Goal: Task Accomplishment & Management: Manage account settings

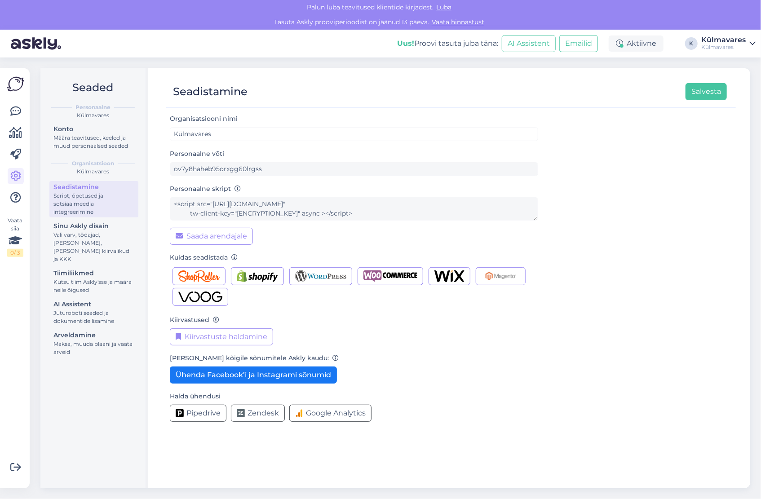
click at [750, 46] on icon at bounding box center [753, 43] width 6 height 7
click at [750, 42] on icon at bounding box center [753, 43] width 6 height 7
click at [641, 47] on div "Aktiivne" at bounding box center [636, 44] width 55 height 16
click at [695, 222] on div "Organisatsiooni nimi Külmavares Personaalne võti ov7y8haheb95orxgg60lrgss Perso…" at bounding box center [451, 271] width 563 height 316
click at [259, 374] on button "Ühenda Facebook’i ja Instagrami sõnumid" at bounding box center [253, 375] width 167 height 17
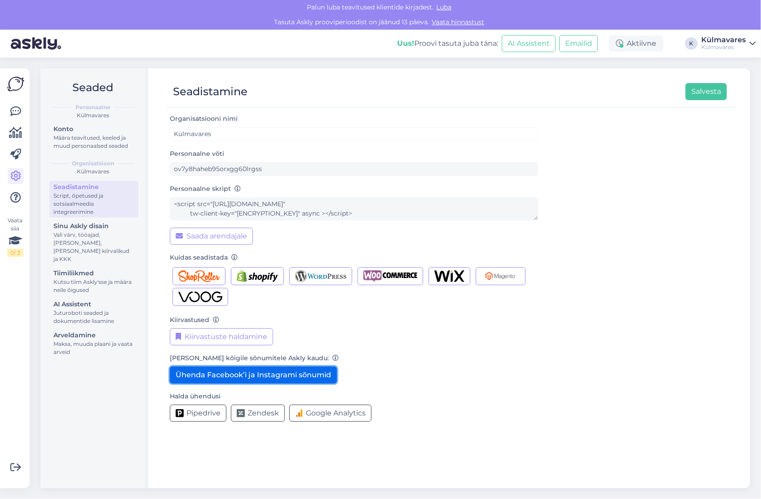
click at [259, 377] on button "Ühenda Facebook’i ja Instagrami sõnumid" at bounding box center [253, 375] width 167 height 17
click at [434, 381] on div "Vasta kõigile sõnumitele Askly kaudu: Ühenda Facebook’i ja Instagrami sõnumid" at bounding box center [354, 368] width 369 height 31
click at [320, 373] on button "Ühenda Facebook’i ja Instagrami sõnumid" at bounding box center [253, 375] width 167 height 17
drag, startPoint x: 307, startPoint y: 372, endPoint x: 302, endPoint y: 372, distance: 5.0
click at [307, 372] on button "Ühenda Facebook’i ja Instagrami sõnumid" at bounding box center [253, 375] width 167 height 17
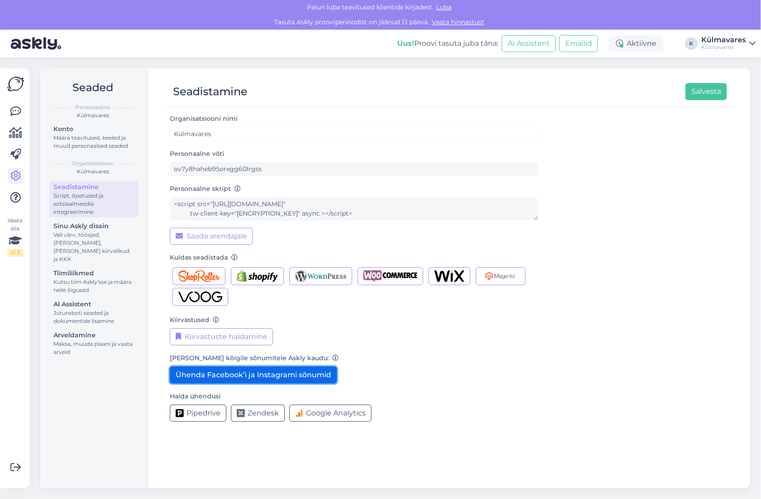
click at [297, 370] on button "Ühenda Facebook’i ja Instagrami sõnumid" at bounding box center [253, 375] width 167 height 17
click at [311, 370] on button "Ühenda Facebook’i ja Instagrami sõnumid" at bounding box center [253, 375] width 167 height 17
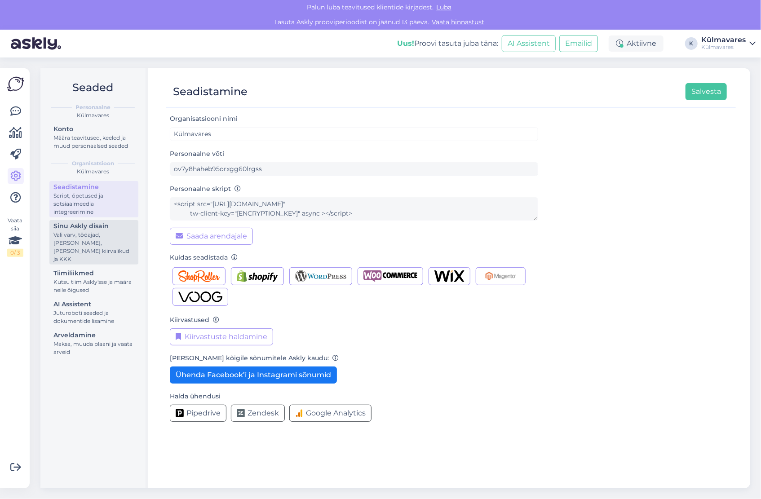
click at [76, 234] on div "Vali värv, tööajad, [PERSON_NAME], [PERSON_NAME] kiirvalikud ja KKK" at bounding box center [93, 247] width 81 height 32
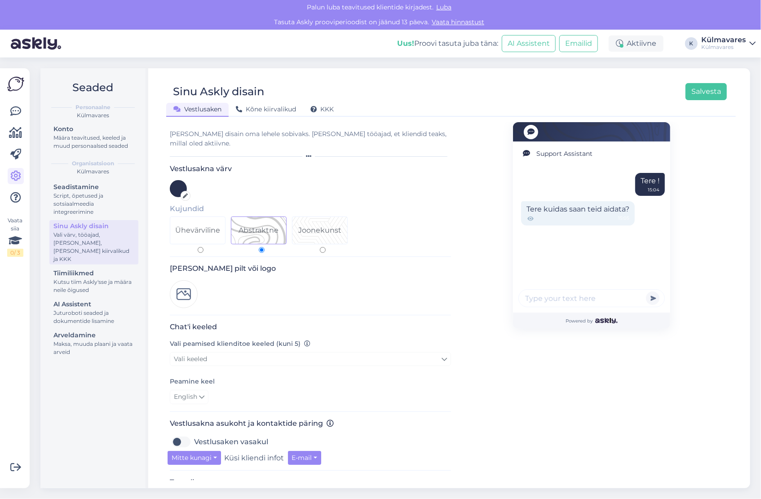
click at [185, 194] on icon at bounding box center [185, 196] width 5 height 5
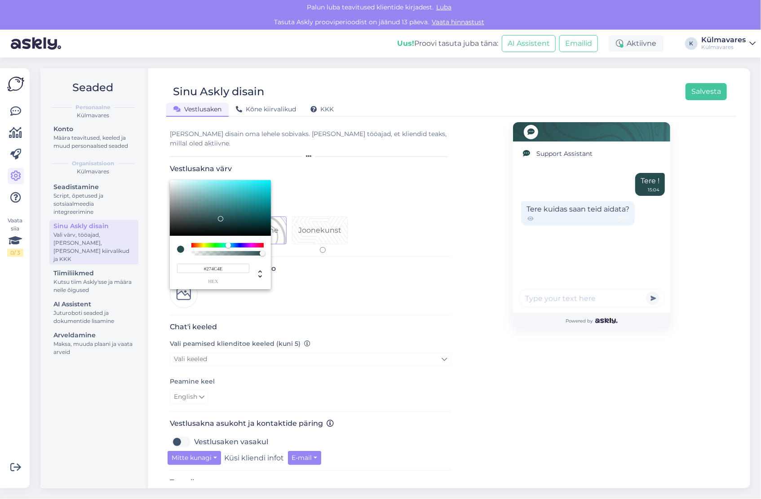
drag, startPoint x: 236, startPoint y: 236, endPoint x: 228, endPoint y: 237, distance: 8.3
click at [228, 243] on div at bounding box center [228, 245] width 5 height 5
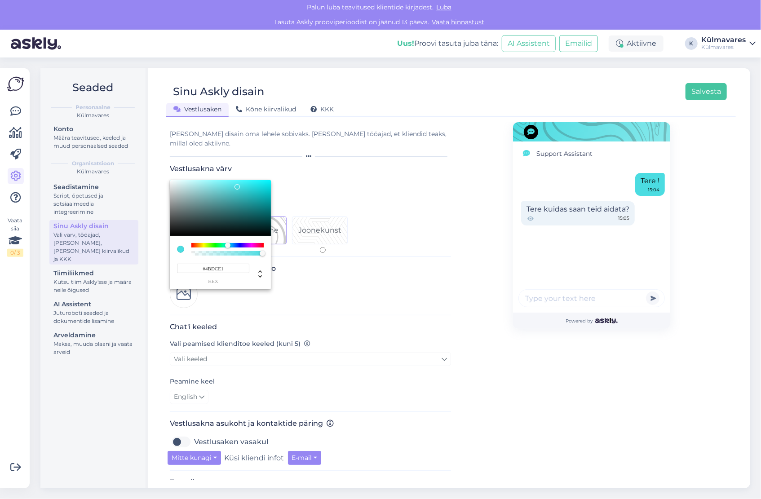
drag, startPoint x: 219, startPoint y: 208, endPoint x: 237, endPoint y: 177, distance: 35.8
click at [237, 184] on div at bounding box center [237, 186] width 5 height 5
drag, startPoint x: 231, startPoint y: 260, endPoint x: 205, endPoint y: 261, distance: 25.6
click at [205, 264] on input "#4BDCE1" at bounding box center [213, 268] width 72 height 9
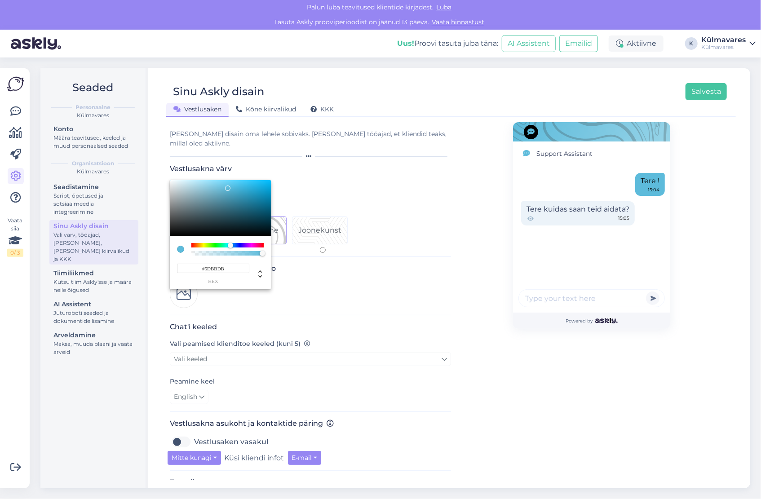
type input "#5DBBDB"
click at [426, 335] on div at bounding box center [380, 249] width 761 height 499
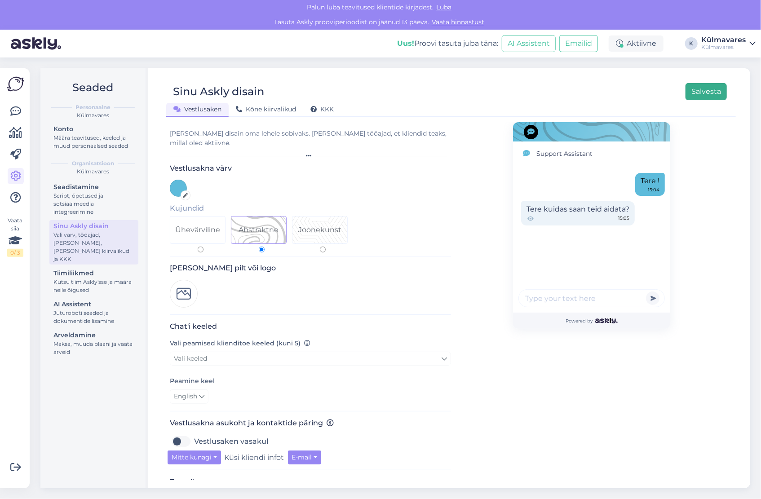
scroll to position [1, 0]
click at [701, 94] on button "Salvesta" at bounding box center [706, 91] width 41 height 17
click at [527, 219] on icon at bounding box center [531, 219] width 8 height 8
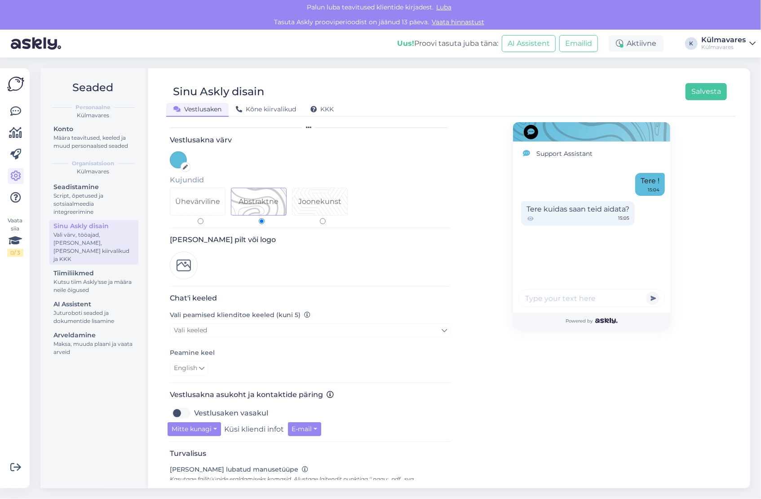
scroll to position [29, 0]
click at [183, 255] on img at bounding box center [184, 266] width 28 height 28
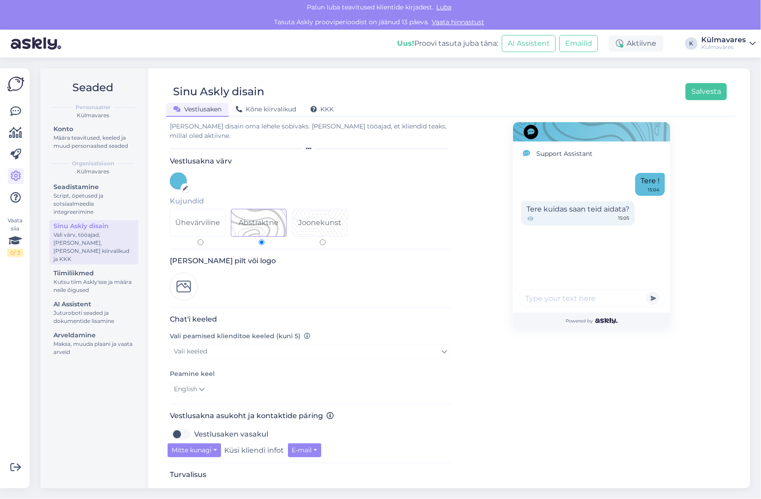
scroll to position [0, 0]
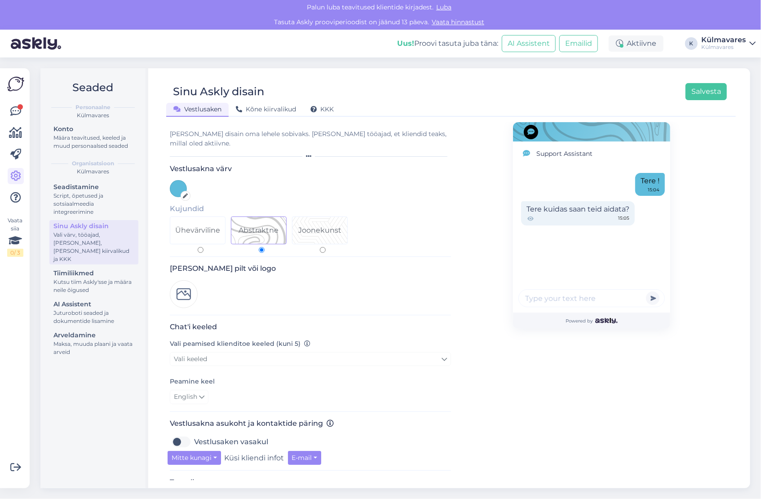
click at [183, 280] on img at bounding box center [184, 294] width 28 height 28
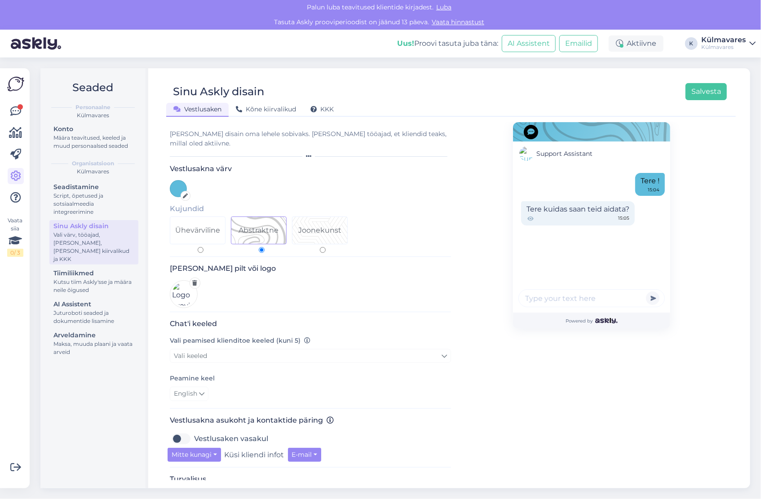
click at [182, 282] on img at bounding box center [184, 294] width 28 height 28
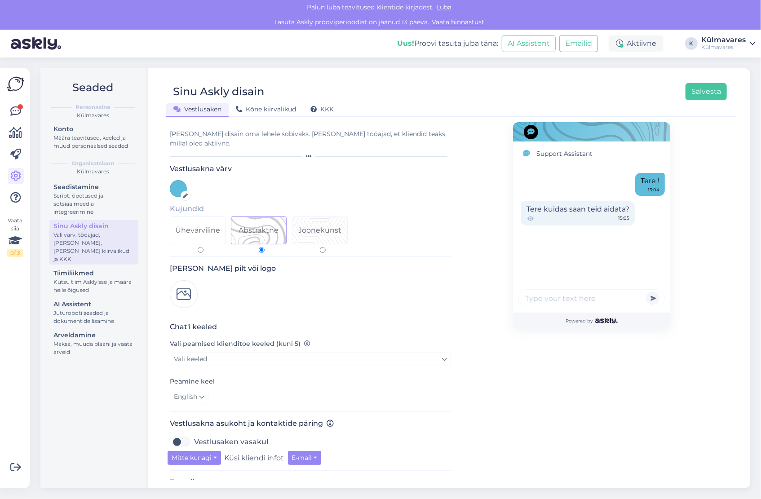
click at [232, 293] on div "[PERSON_NAME] pilt või logo" at bounding box center [310, 289] width 281 height 51
click at [187, 285] on img at bounding box center [184, 294] width 28 height 28
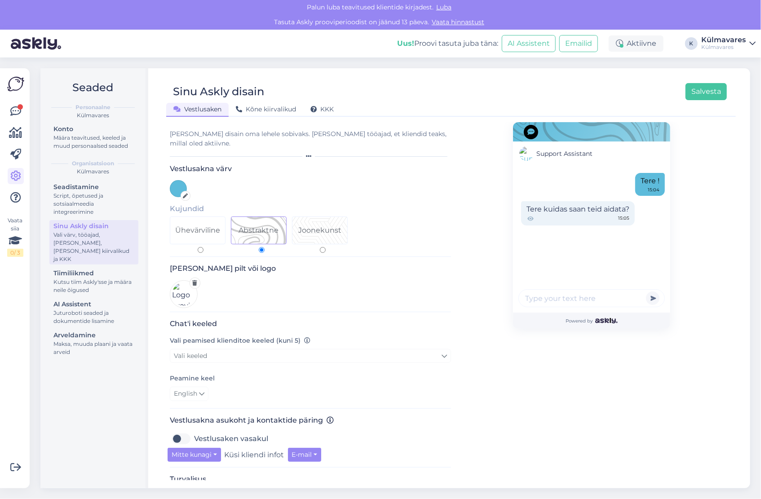
click at [513, 405] on div "Support Assistant Tere ! 15:04 Tere kuidas saan teid aidata? 15:05 Powered by" at bounding box center [591, 377] width 157 height 511
click at [196, 280] on icon at bounding box center [195, 282] width 5 height 5
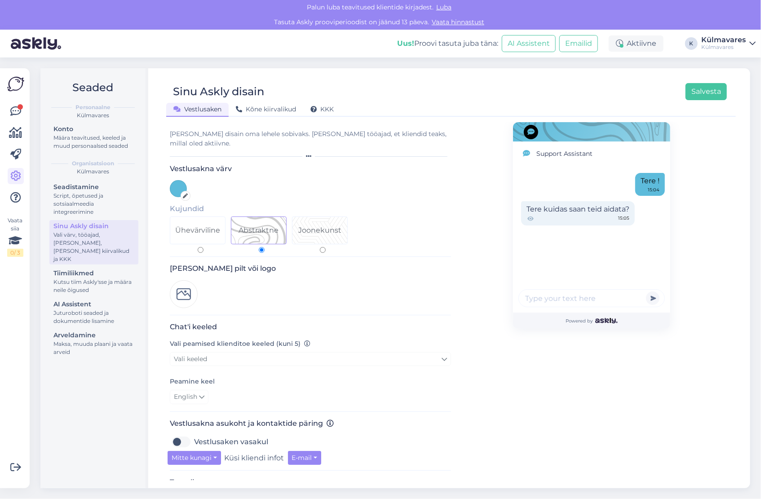
click at [386, 325] on div "Chat'i keeled Vali peamised klienditoe keeled (kuni 5) Vali keeled Peamine keel…" at bounding box center [310, 367] width 281 height 89
click at [182, 280] on img at bounding box center [184, 294] width 28 height 28
click at [180, 284] on img at bounding box center [184, 294] width 28 height 28
click at [451, 365] on div "Support Assistant Tere ! 15:04 Tere kuidas saan teid aidata? 15:05 Powered by" at bounding box center [591, 379] width 281 height 514
click at [184, 282] on img at bounding box center [184, 294] width 28 height 28
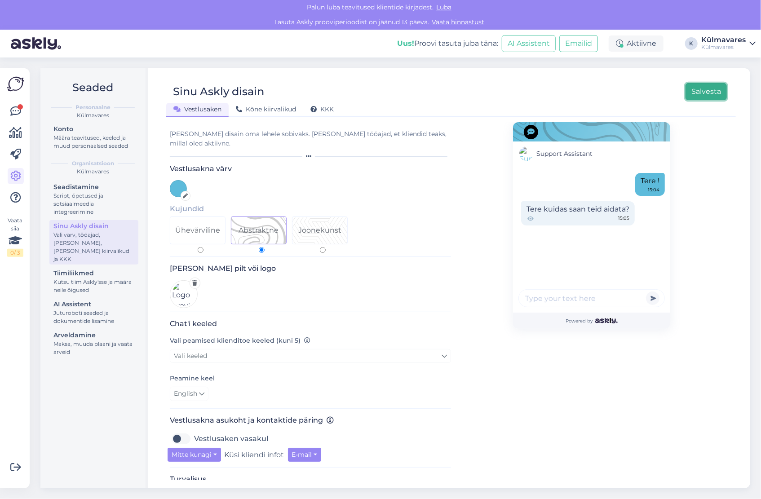
click at [699, 91] on button "Salvesta" at bounding box center [706, 91] width 41 height 17
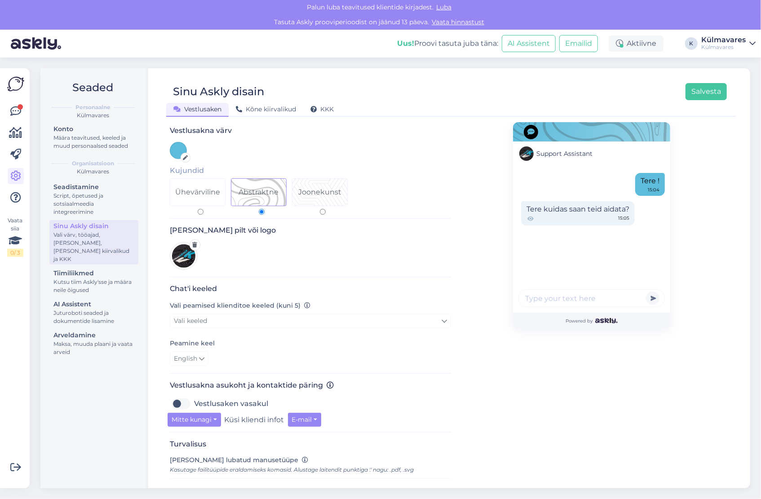
scroll to position [45, 0]
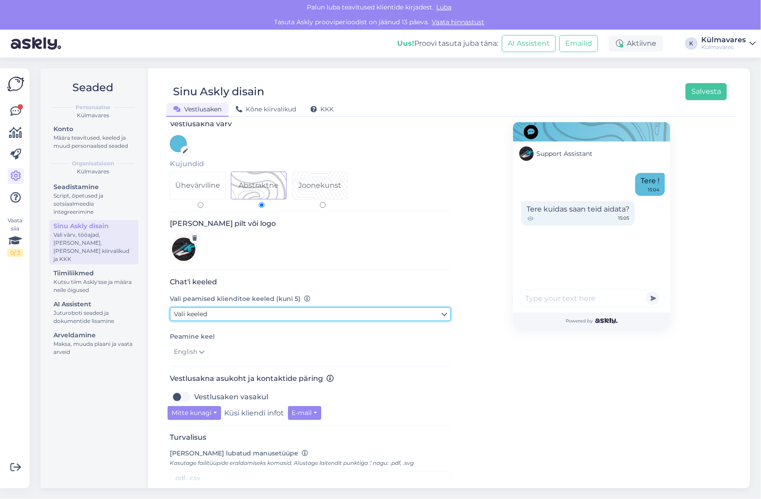
click at [443, 310] on icon at bounding box center [444, 315] width 5 height 10
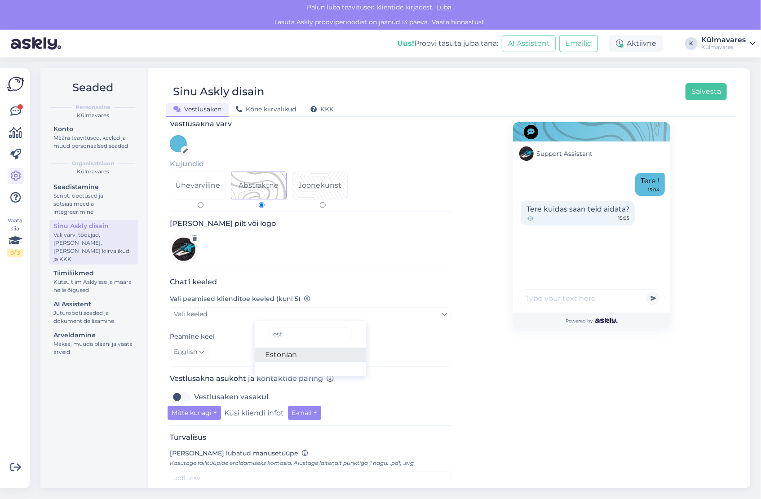
click at [299, 348] on link "Estonian" at bounding box center [311, 355] width 112 height 14
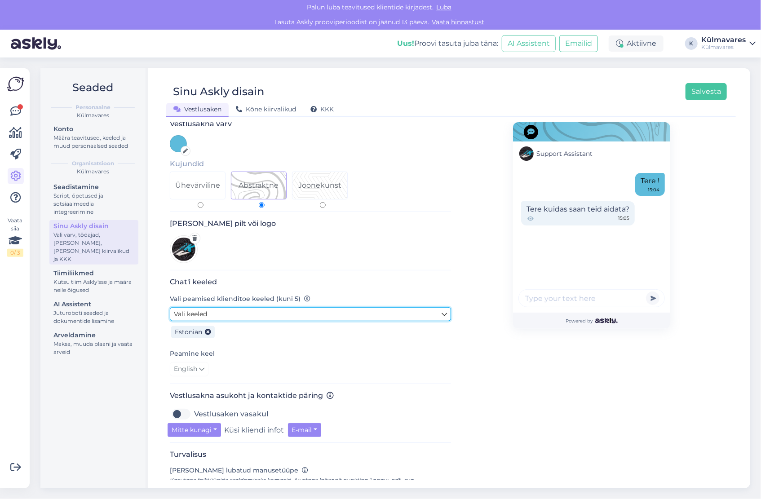
click at [442, 310] on icon at bounding box center [444, 315] width 5 height 10
click at [435, 307] on link "Vali keeled" at bounding box center [310, 314] width 281 height 14
click at [424, 307] on link "Vali keeled" at bounding box center [310, 314] width 281 height 14
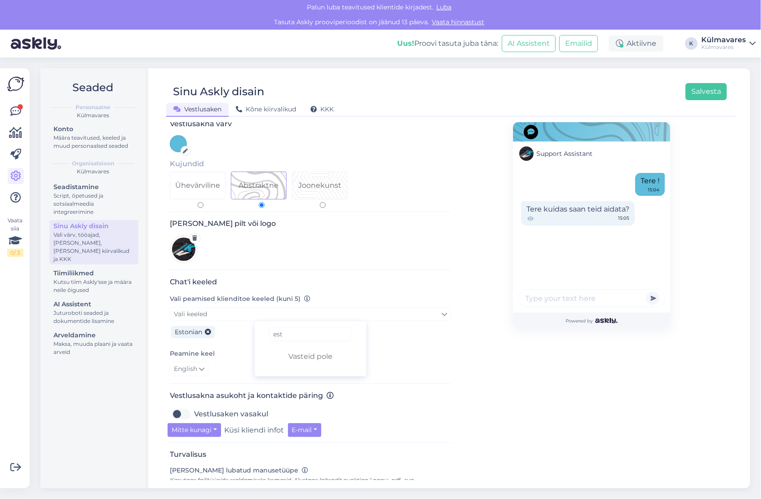
click at [421, 374] on div "Chat'i keeled Vali peamised klienditoe keeled (kuni 5) Vali keeled est Vasteid …" at bounding box center [310, 331] width 281 height 107
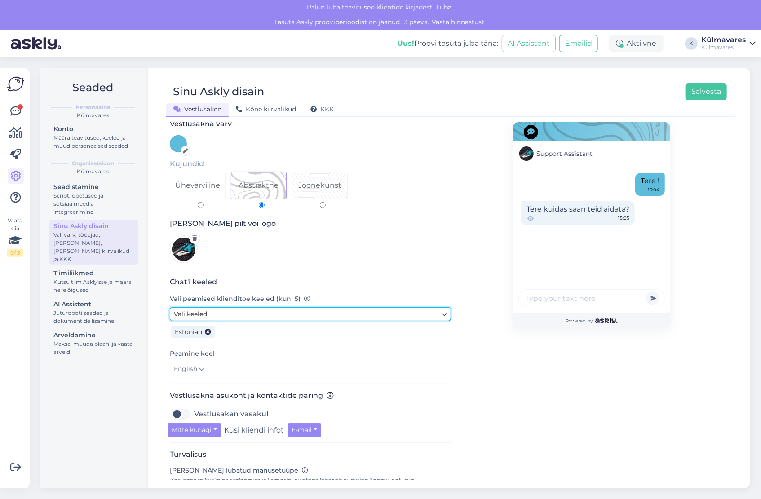
click at [275, 307] on link "Vali keeled" at bounding box center [310, 314] width 281 height 14
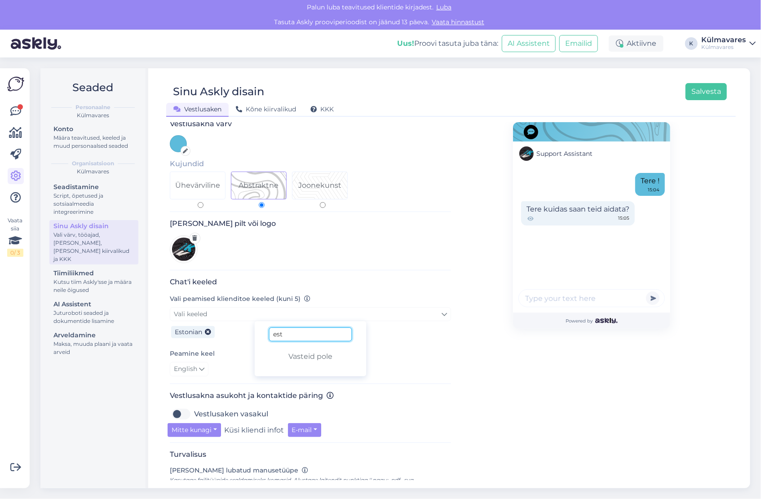
click at [292, 328] on input "est" at bounding box center [310, 335] width 83 height 14
type input "e"
type input "eng"
click at [292, 348] on link "English" at bounding box center [311, 355] width 112 height 14
click at [387, 362] on div "English" at bounding box center [310, 369] width 281 height 14
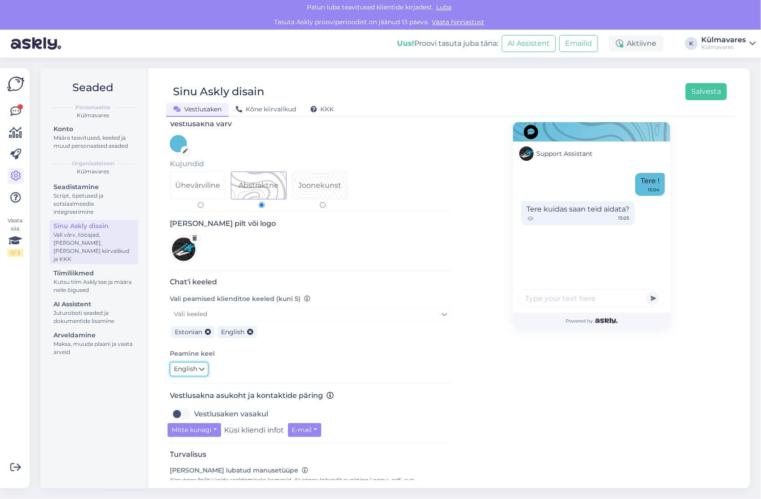
click at [201, 365] on icon at bounding box center [201, 370] width 5 height 10
type input "est"
click at [210, 403] on link "Estonian" at bounding box center [219, 410] width 99 height 14
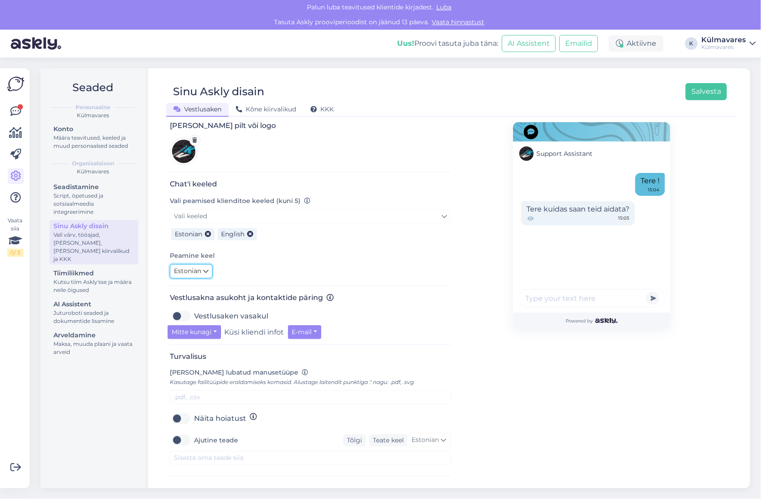
scroll to position [143, 0]
click at [224, 309] on label "Vestlusaken vasakul" at bounding box center [231, 316] width 74 height 14
click at [192, 309] on input "Vestlusaken vasakul" at bounding box center [181, 316] width 22 height 14
click at [222, 309] on label "Vestlusaken vasakul" at bounding box center [231, 316] width 74 height 14
click at [192, 309] on input "Vestlusaken vasakul" at bounding box center [181, 316] width 22 height 14
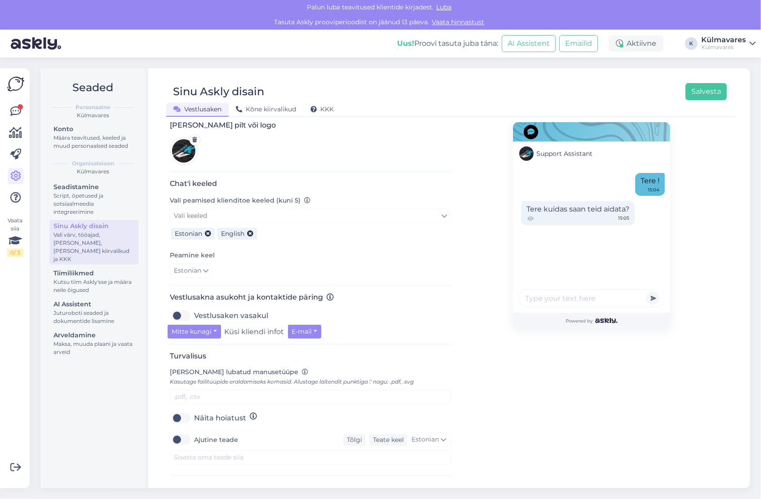
click at [222, 309] on label "Vestlusaken vasakul" at bounding box center [231, 316] width 74 height 14
click at [192, 309] on input "Vestlusaken vasakul" at bounding box center [181, 316] width 22 height 14
click at [222, 309] on label "Vestlusaken vasakul" at bounding box center [231, 316] width 74 height 14
click at [192, 309] on input "Vestlusaken vasakul" at bounding box center [181, 316] width 22 height 14
click at [391, 293] on h3 "Vestlusakna asukoht ja kontaktide päring" at bounding box center [310, 297] width 281 height 9
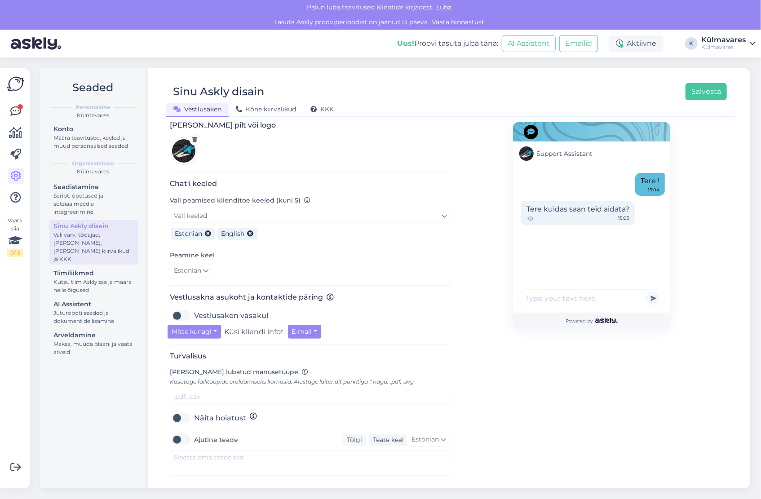
scroll to position [162, 0]
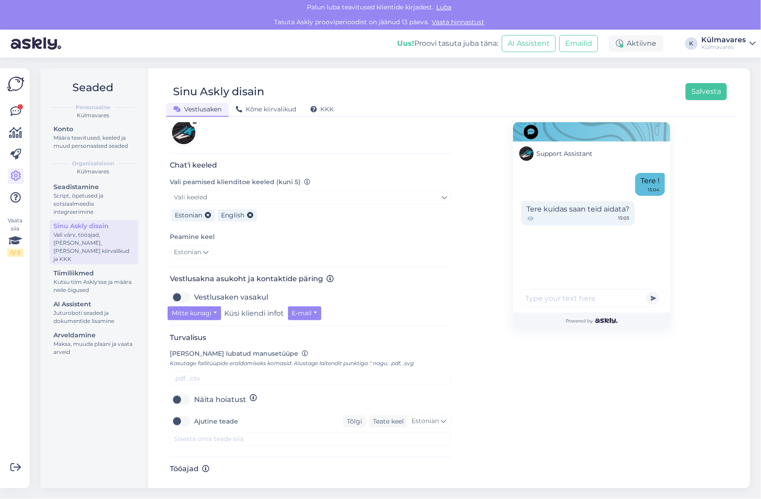
click at [240, 290] on label "Vestlusaken vasakul" at bounding box center [231, 297] width 74 height 14
click at [192, 290] on input "Vestlusaken vasakul" at bounding box center [181, 297] width 22 height 14
click at [253, 290] on label "Vestlusaken vasakul" at bounding box center [231, 297] width 74 height 14
click at [192, 290] on input "Vestlusaken vasakul" at bounding box center [181, 297] width 22 height 14
checkbox input "false"
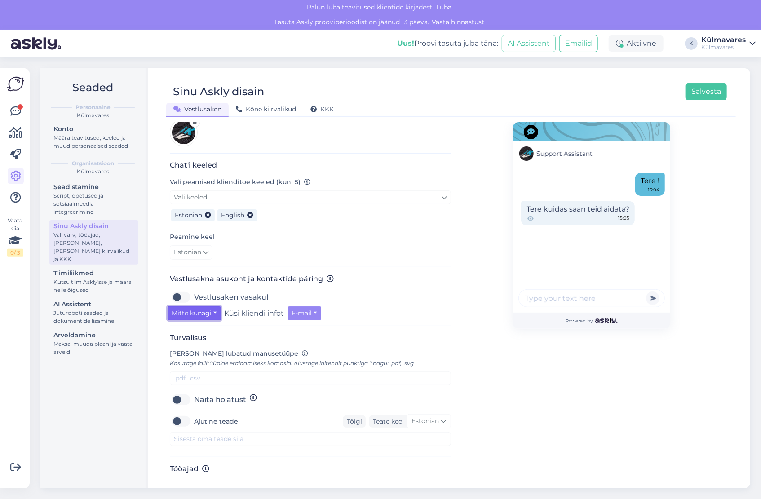
click at [213, 307] on button "Mitte kunagi" at bounding box center [194, 314] width 53 height 14
click at [191, 354] on link "Alati" at bounding box center [205, 361] width 75 height 14
click at [194, 393] on label "Näita hoiatust" at bounding box center [220, 400] width 52 height 14
click at [180, 393] on input "Näita hoiatust" at bounding box center [181, 400] width 22 height 14
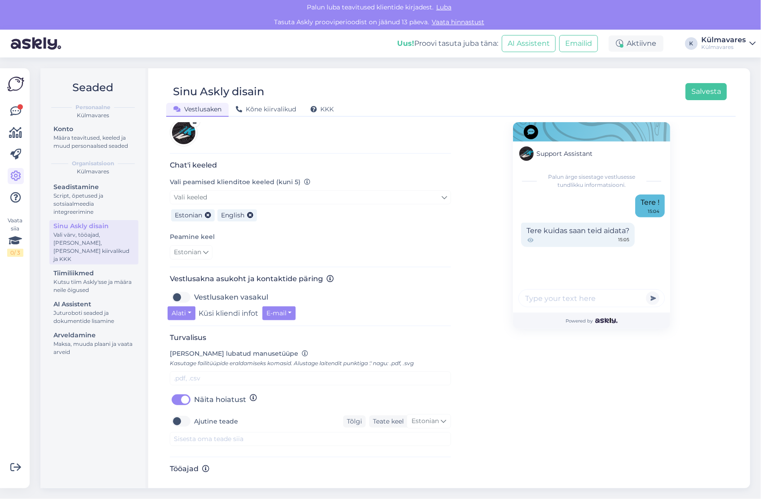
click at [194, 393] on label "Näita hoiatust" at bounding box center [220, 400] width 52 height 14
click at [186, 393] on input "Näita hoiatust" at bounding box center [181, 400] width 22 height 14
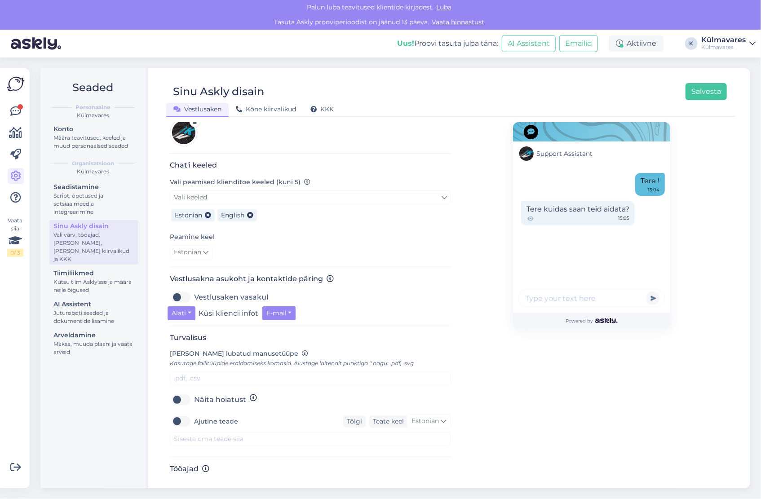
click at [194, 393] on label "Näita hoiatust" at bounding box center [220, 400] width 52 height 14
click at [183, 393] on input "Näita hoiatust" at bounding box center [181, 400] width 22 height 14
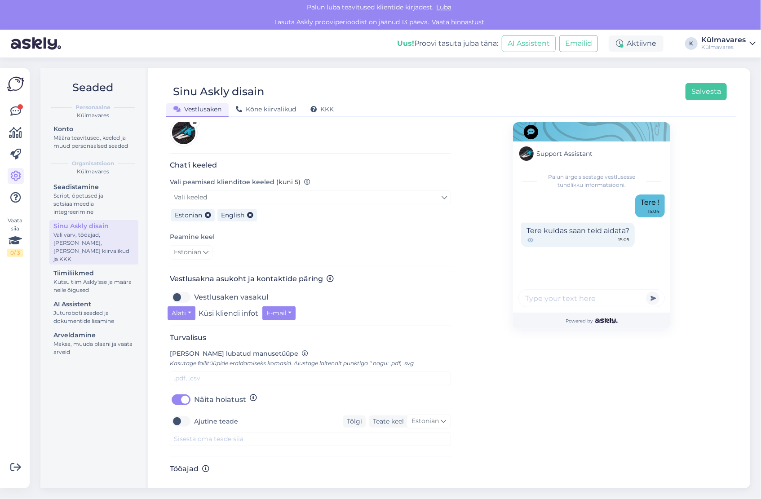
click at [194, 393] on label "Näita hoiatust" at bounding box center [220, 400] width 52 height 14
click at [183, 393] on input "Näita hoiatust" at bounding box center [181, 400] width 22 height 14
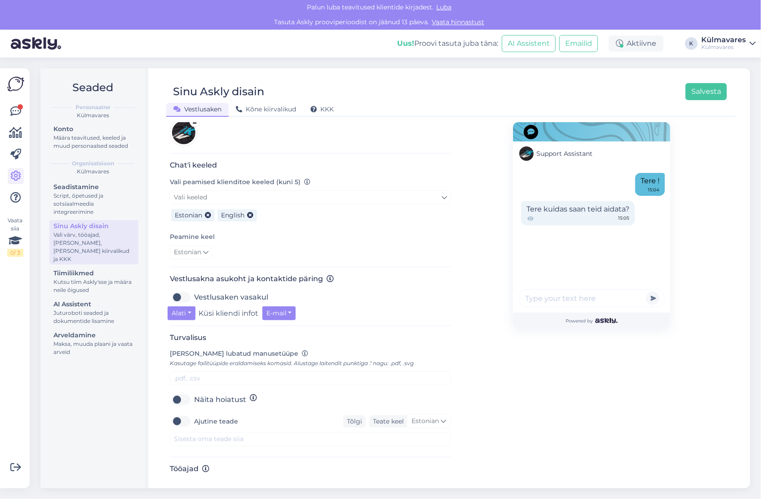
click at [194, 393] on label "Näita hoiatust" at bounding box center [220, 400] width 52 height 14
click at [183, 393] on input "Näita hoiatust" at bounding box center [181, 400] width 22 height 14
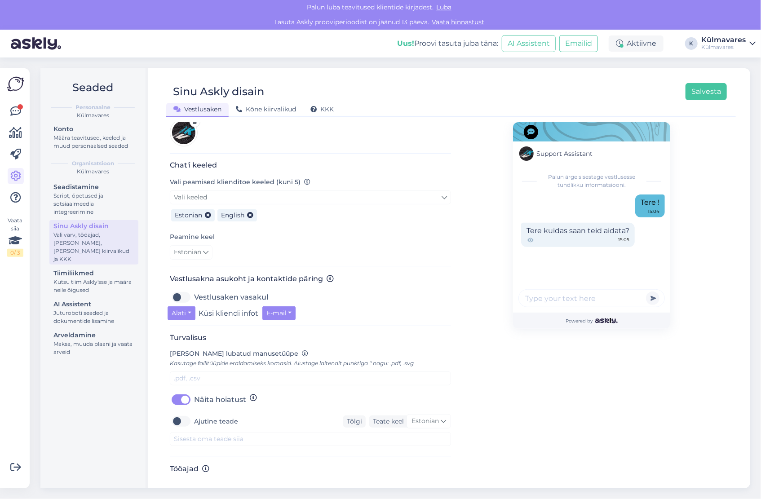
click at [194, 393] on label "Näita hoiatust" at bounding box center [220, 400] width 52 height 14
click at [183, 393] on input "Näita hoiatust" at bounding box center [181, 400] width 22 height 14
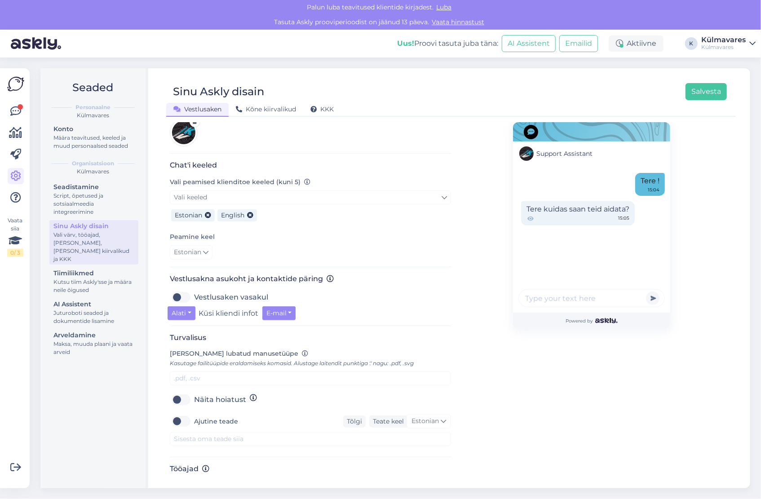
click at [194, 393] on label "Näita hoiatust" at bounding box center [220, 400] width 52 height 14
click at [183, 393] on input "Näita hoiatust" at bounding box center [181, 400] width 22 height 14
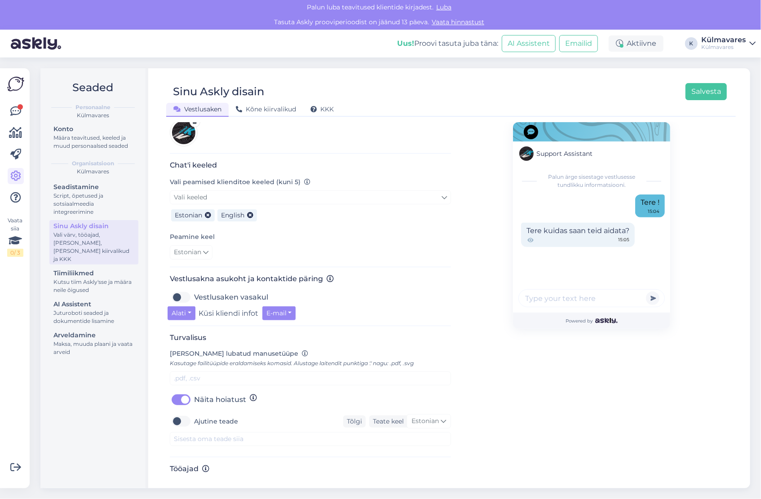
click at [194, 393] on label "Näita hoiatust" at bounding box center [220, 400] width 52 height 14
click at [183, 393] on input "Näita hoiatust" at bounding box center [181, 400] width 22 height 14
checkbox input "false"
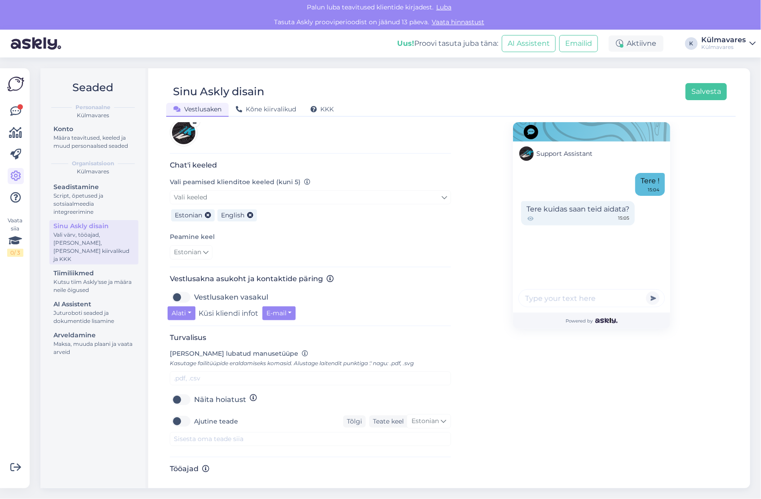
click at [194, 414] on label "Ajutine teade" at bounding box center [216, 421] width 44 height 14
click at [183, 414] on input "Ajutine teade" at bounding box center [181, 421] width 22 height 14
click at [194, 414] on label "Ajutine teade" at bounding box center [216, 421] width 44 height 14
click at [182, 414] on input "Ajutine teade" at bounding box center [181, 421] width 22 height 14
click at [194, 414] on label "Ajutine teade" at bounding box center [216, 421] width 44 height 14
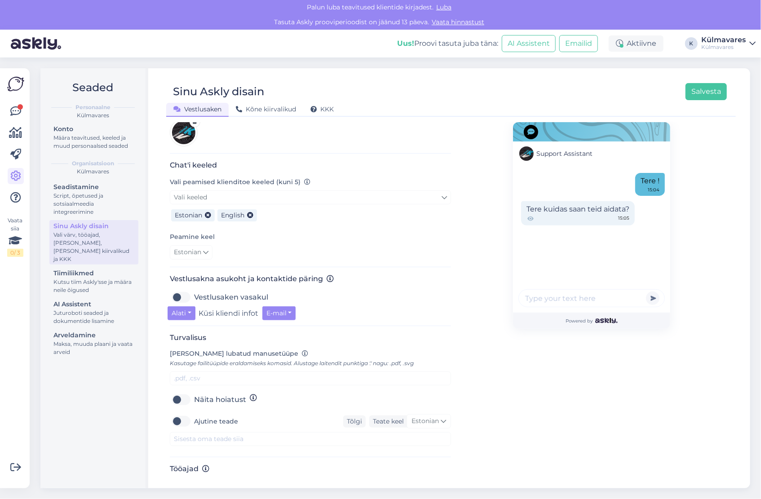
click at [182, 414] on input "Ajutine teade" at bounding box center [181, 421] width 22 height 14
click at [194, 414] on label "Ajutine teade" at bounding box center [216, 421] width 44 height 14
click at [182, 414] on input "Ajutine teade" at bounding box center [181, 421] width 22 height 14
click at [194, 414] on label "Ajutine teade" at bounding box center [216, 421] width 44 height 14
click at [182, 414] on input "Ajutine teade" at bounding box center [181, 421] width 22 height 14
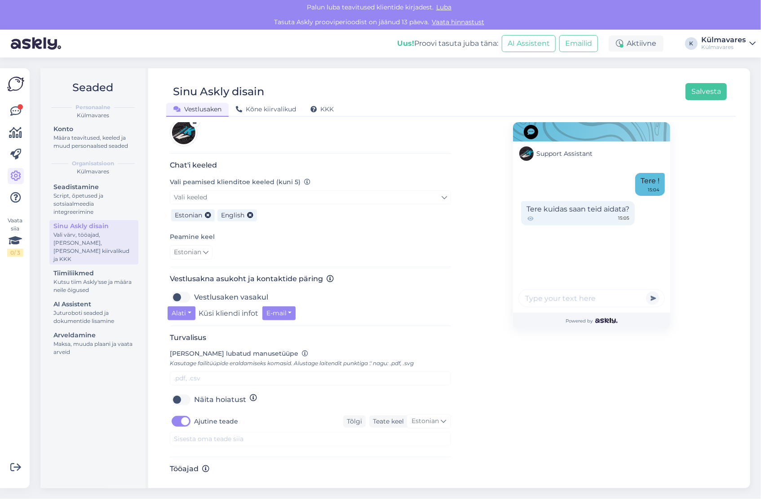
click at [194, 414] on label "Ajutine teade" at bounding box center [216, 421] width 44 height 14
click at [182, 414] on input "Ajutine teade" at bounding box center [181, 421] width 22 height 14
checkbox input "false"
click at [704, 91] on button "Salvesta" at bounding box center [706, 91] width 41 height 17
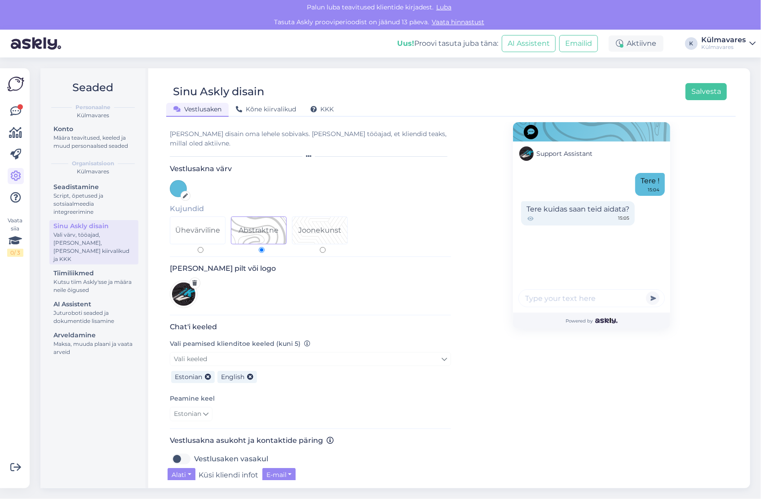
drag, startPoint x: 230, startPoint y: 366, endPoint x: 224, endPoint y: 376, distance: 11.7
click at [216, 369] on div "Estonian English" at bounding box center [310, 376] width 281 height 20
click at [207, 374] on icon at bounding box center [208, 377] width 6 height 6
click at [207, 374] on icon at bounding box center [204, 377] width 6 height 6
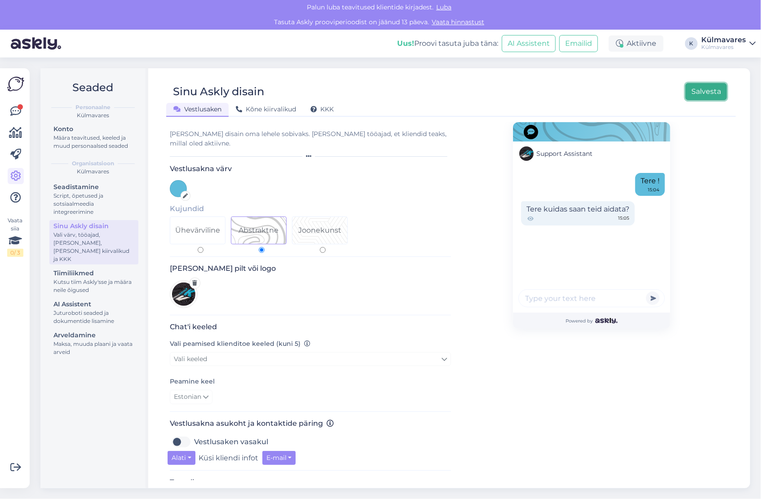
click at [698, 91] on button "Salvesta" at bounding box center [706, 91] width 41 height 17
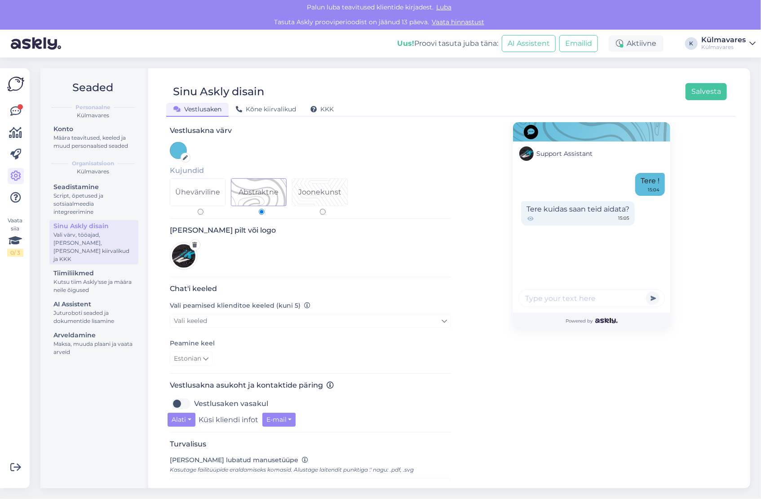
scroll to position [0, 0]
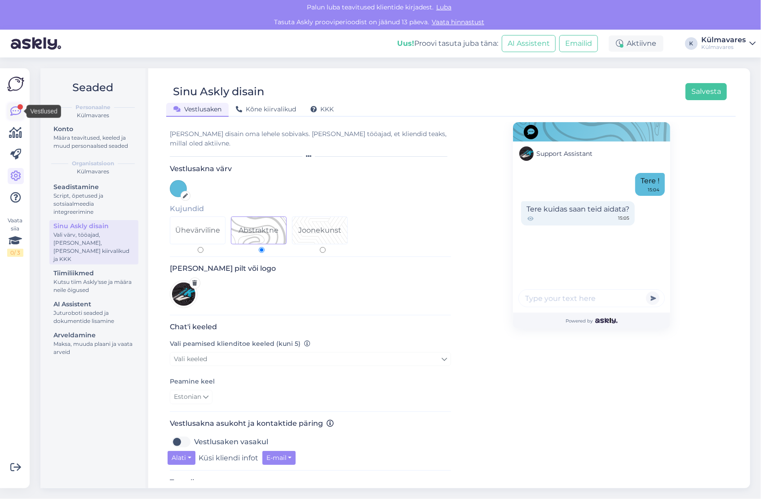
click at [16, 111] on icon at bounding box center [15, 111] width 11 height 11
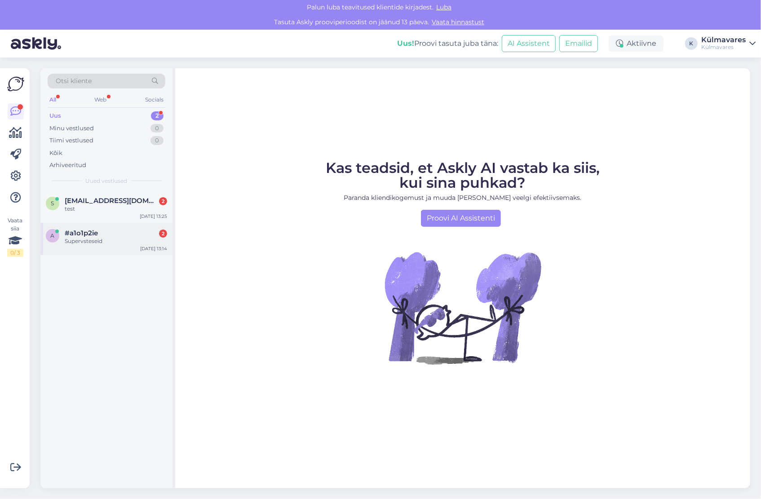
click at [90, 239] on div "Supervsteseid" at bounding box center [116, 241] width 102 height 8
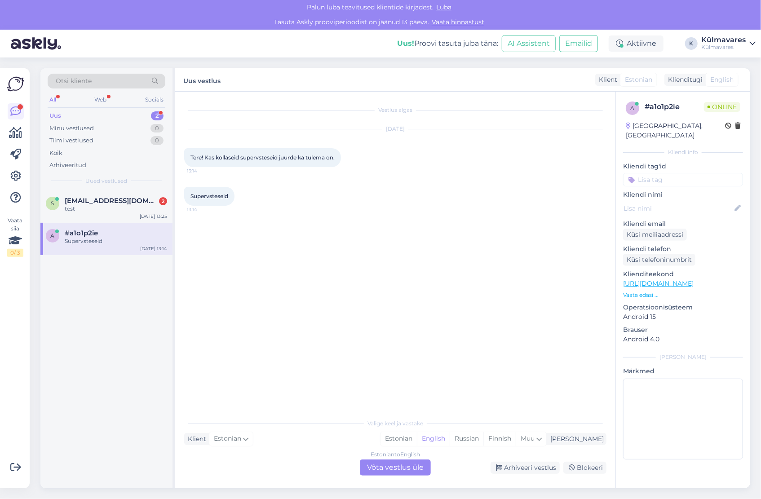
click at [266, 465] on div "Estonian to English Võta vestlus üle Arhiveeri vestlus Blokeeri" at bounding box center [395, 468] width 422 height 16
click at [266, 418] on div "Valige keel ja vastake Klient Estonian Mina Estonian English Russian Finnish Mu…" at bounding box center [395, 445] width 422 height 62
click at [287, 390] on div "Vestlus algas Sep 30 2025 Tere! Kas kollaseid supervsteseid juurde ka tulema on…" at bounding box center [399, 254] width 431 height 306
click at [388, 468] on div "Estonian to English Võta vestlus üle" at bounding box center [395, 468] width 71 height 16
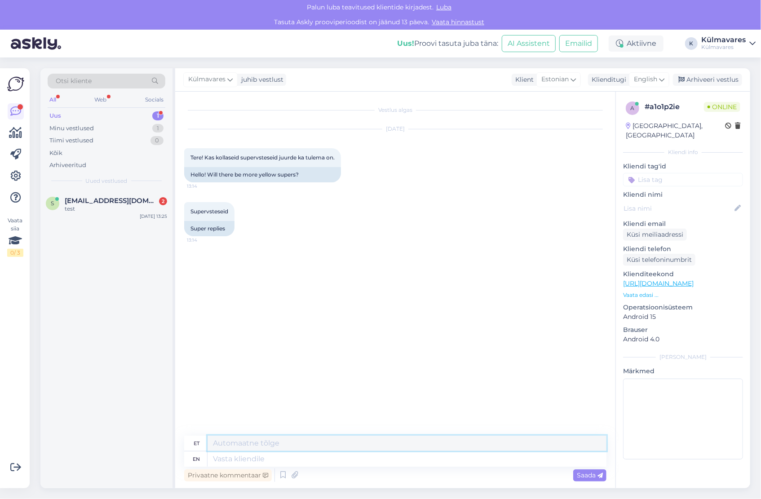
click at [290, 443] on textarea at bounding box center [407, 443] width 399 height 15
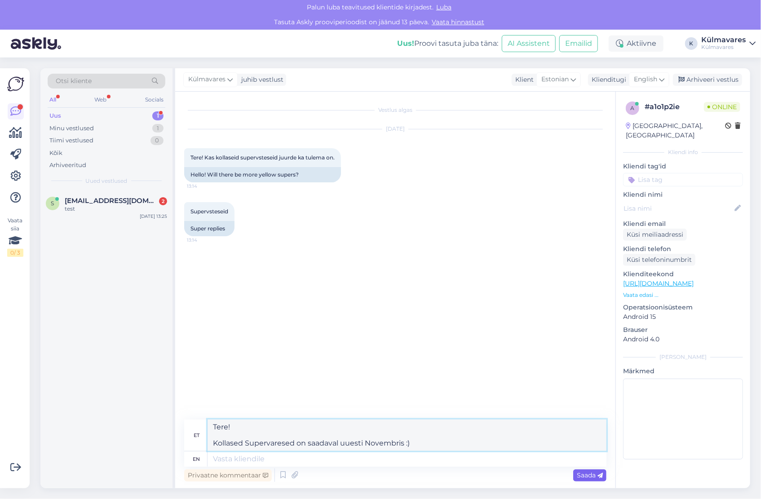
type textarea "Tere! Kollased Supervaresed on saadaval uuesti Novembris :)"
click at [583, 474] on span "Saada" at bounding box center [590, 475] width 26 height 8
click at [581, 474] on span "Saada" at bounding box center [590, 475] width 26 height 8
click at [426, 441] on textarea "Tere! Kollased Supervaresed on saadaval uuesti Novembris :)" at bounding box center [407, 435] width 399 height 31
click at [583, 472] on span "Saada" at bounding box center [590, 475] width 26 height 8
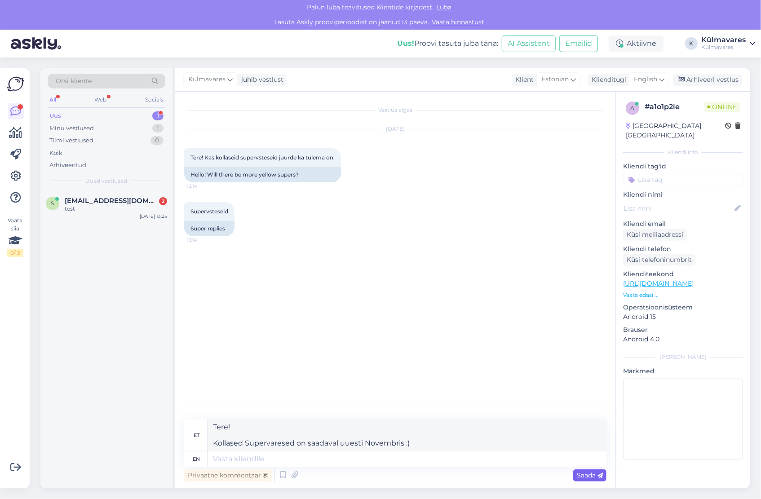
click at [586, 476] on span "Saada" at bounding box center [590, 475] width 26 height 8
click at [284, 459] on textarea at bounding box center [407, 459] width 399 height 15
drag, startPoint x: 417, startPoint y: 444, endPoint x: 209, endPoint y: 427, distance: 208.4
click at [209, 427] on textarea "Tere! Kollased Supervaresed on saadaval uuesti Novembris :)" at bounding box center [407, 435] width 399 height 31
click at [494, 449] on textarea "Tere! Kollased Supervaresed on saadaval uuesti Novembris :)" at bounding box center [407, 435] width 399 height 31
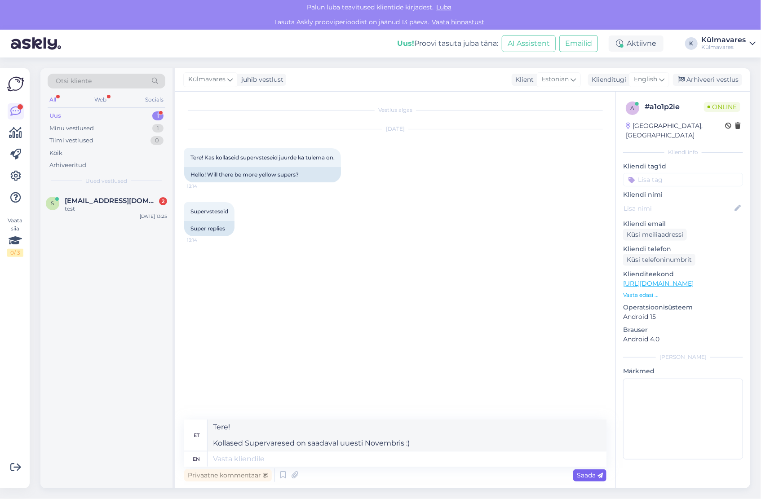
click at [587, 475] on span "Saada" at bounding box center [590, 475] width 26 height 8
click at [246, 349] on div "Vestlus algas Sep 30 2025 Tere! Kas kollaseid supervsteseid juurde ka tulema on…" at bounding box center [399, 256] width 431 height 311
click at [301, 365] on div "Vestlus algas Sep 30 2025 Tere! Kas kollaseid supervsteseid juurde ka tulema on…" at bounding box center [399, 256] width 431 height 311
click at [102, 98] on div "Web" at bounding box center [101, 100] width 16 height 12
click at [56, 100] on div "All" at bounding box center [53, 100] width 10 height 12
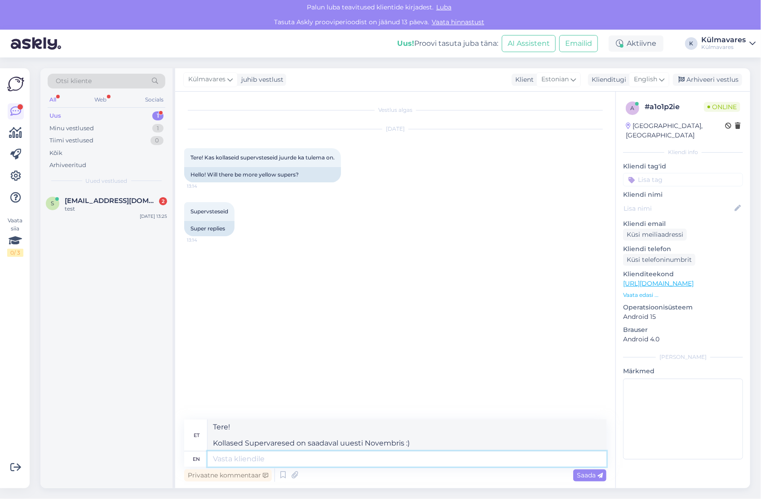
click at [272, 465] on textarea at bounding box center [407, 459] width 399 height 15
drag, startPoint x: 412, startPoint y: 442, endPoint x: 212, endPoint y: 425, distance: 200.3
click at [212, 425] on textarea "Tere! Kollased Supervaresed on saadaval uuesti Novembris :)" at bounding box center [407, 435] width 399 height 31
click at [246, 466] on textarea at bounding box center [407, 459] width 399 height 15
paste textarea "Tere! Kollased Supervaresed on saadaval uuesti Novembris :)"
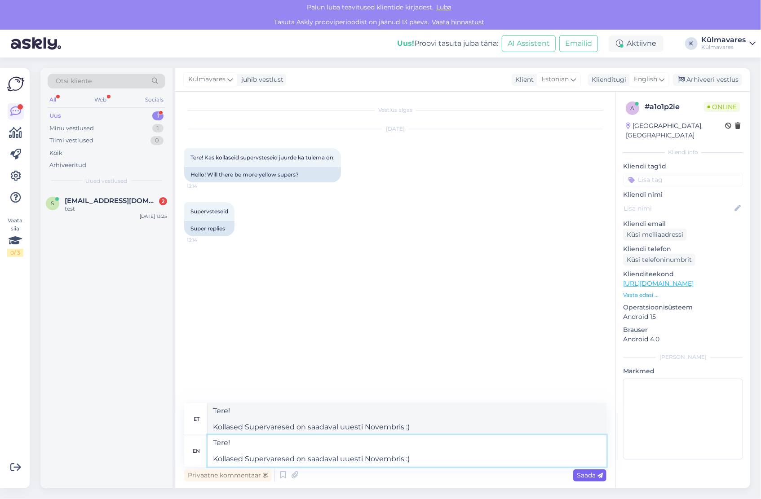
type textarea "Tere! Kollased Supervaresed on saadaval uuesti Novembris :)"
type textarea "Tere! Kollased Supervaresed on uuesti nähtav Novembris :)"
click at [591, 474] on span "Saada" at bounding box center [590, 475] width 26 height 8
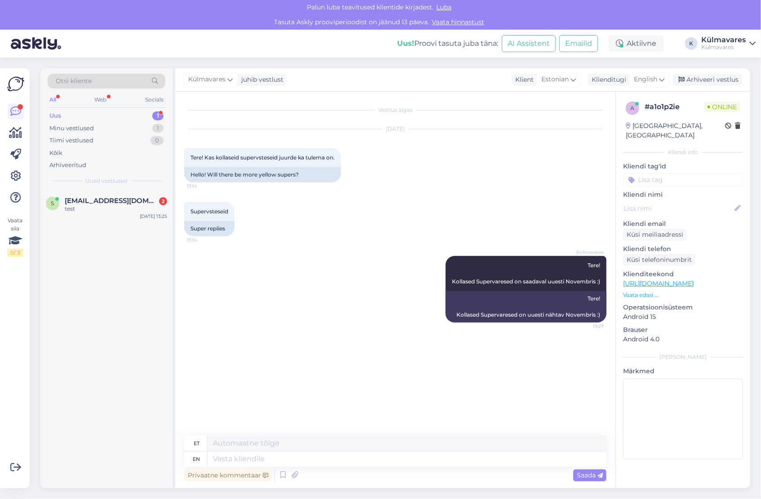
click at [421, 289] on div "Külmavares Tere! Kollased Supervaresed on saadaval uuesti Novembris :) 13:27 Te…" at bounding box center [395, 289] width 422 height 86
click at [423, 289] on icon at bounding box center [425, 289] width 5 height 5
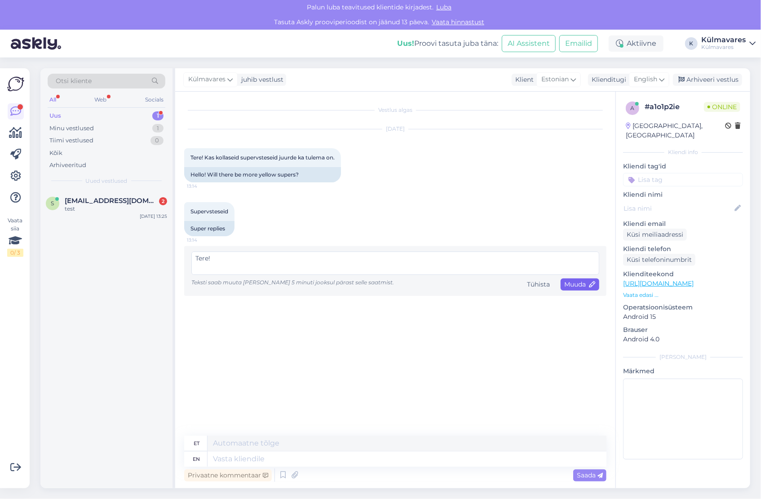
click at [574, 287] on span "Muuda" at bounding box center [580, 284] width 31 height 8
type textarea "Tere! Kollased Supervaresed on saadaval uuesti Novembris :)"
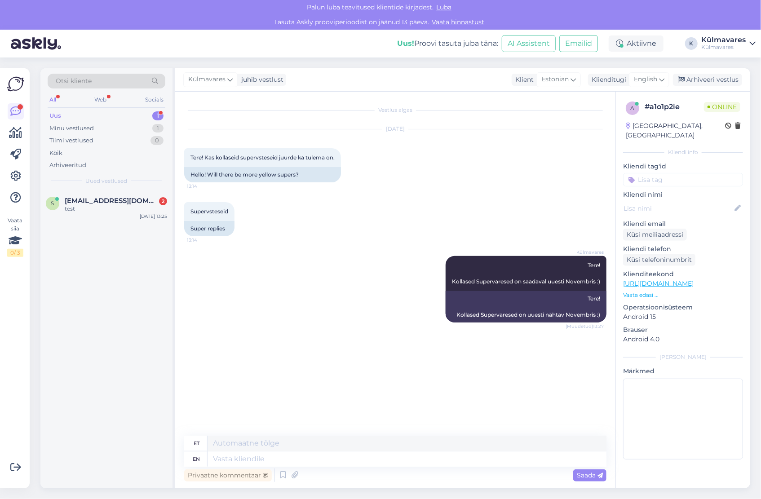
click at [421, 288] on div "Külmavares Tere! Kollased Supervaresed on saadaval uuesti Novembris :) (Muudetu…" at bounding box center [395, 289] width 422 height 86
click at [440, 289] on icon at bounding box center [441, 289] width 2 height 5
click at [424, 291] on icon at bounding box center [425, 289] width 5 height 5
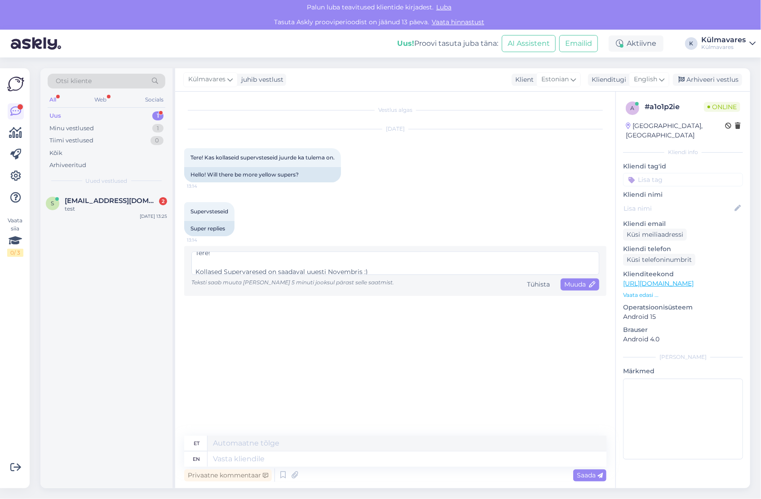
scroll to position [9, 0]
click at [575, 284] on span "Muuda" at bounding box center [580, 284] width 31 height 8
type textarea "Tere! Kollased Supervaresed on saadaval uuesti Novembris :)"
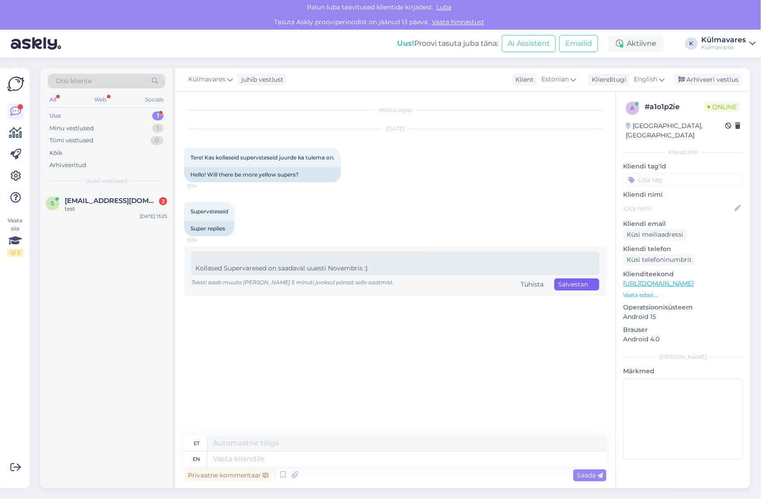
click at [507, 339] on div "Vestlus algas Sep 30 2025 Tere! Kas kollaseid supervsteseid juurde ka tulema on…" at bounding box center [399, 264] width 431 height 327
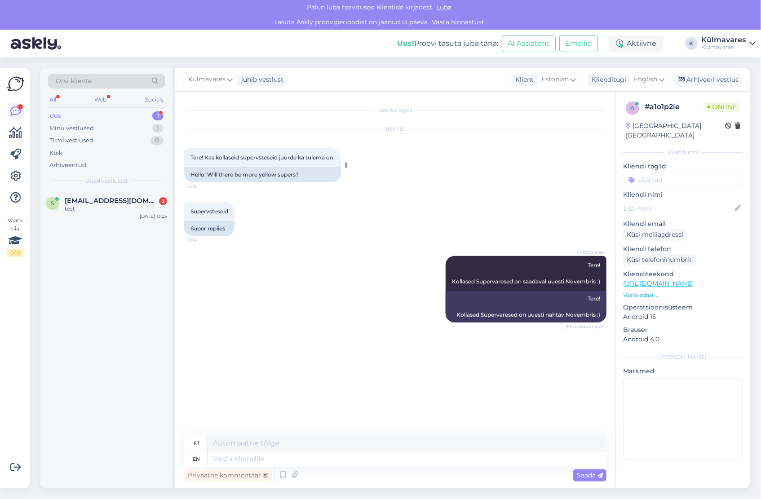
click at [349, 165] on button at bounding box center [346, 165] width 5 height 8
click at [354, 334] on div "Vestlus algas Sep 30 2025 Tere! Kas kollaseid supervsteseid juurde ka tulema on…" at bounding box center [399, 264] width 431 height 327
click at [83, 203] on span "sten.hoolma@gmail.com" at bounding box center [111, 201] width 93 height 8
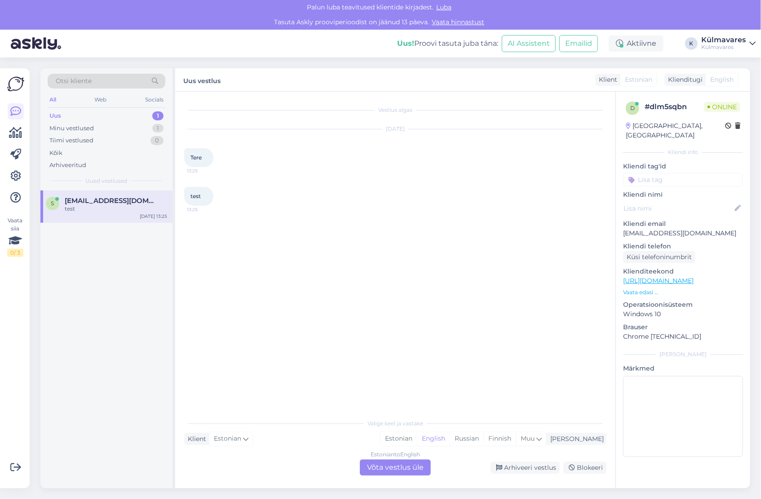
click at [313, 406] on div "Vestlus algas Sep 30 2025 Tere 13:25 test 13:25" at bounding box center [399, 254] width 431 height 306
click at [286, 429] on div "Valige keel ja vastake Klient Estonian Mina Estonian English Russian Finnish Mu…" at bounding box center [395, 445] width 422 height 62
click at [385, 469] on div "Estonian to English Võta vestlus üle" at bounding box center [395, 468] width 71 height 16
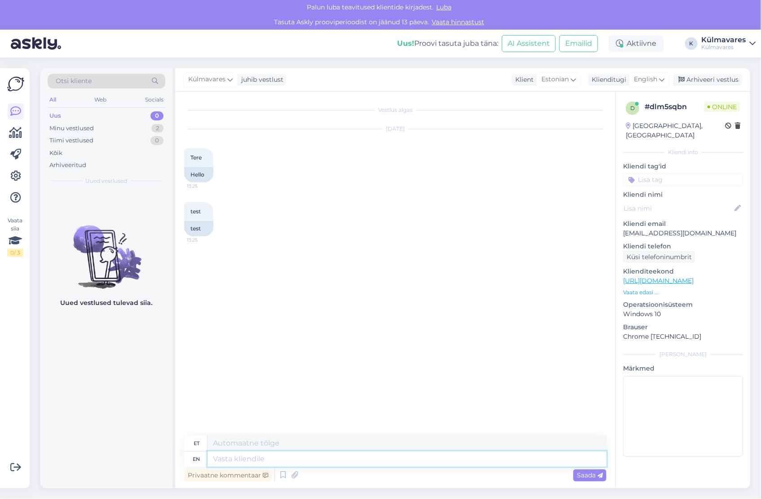
click at [256, 461] on textarea at bounding box center [407, 459] width 399 height 15
type textarea "tere"
click at [591, 474] on span "Saada" at bounding box center [590, 475] width 26 height 8
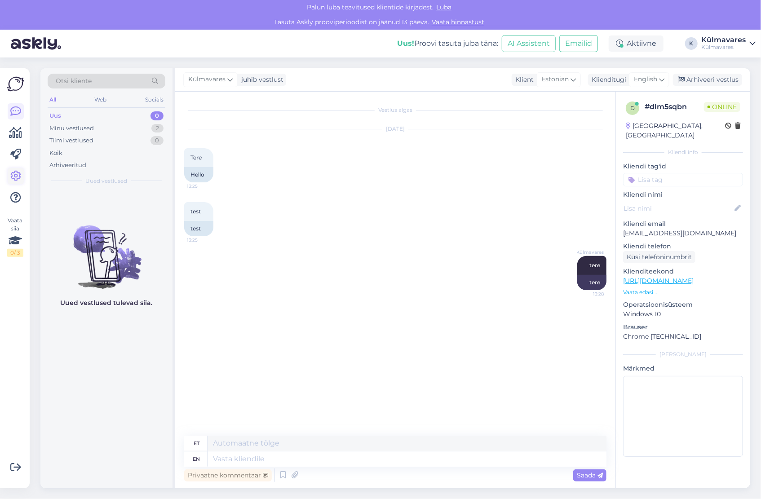
click at [15, 176] on icon at bounding box center [15, 176] width 11 height 11
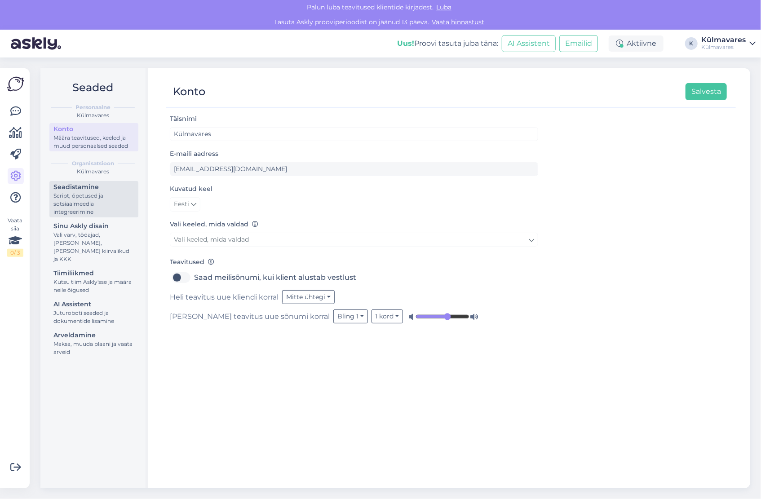
click at [93, 193] on div "Script, õpetused ja sotsiaalmeedia integreerimine" at bounding box center [93, 204] width 81 height 24
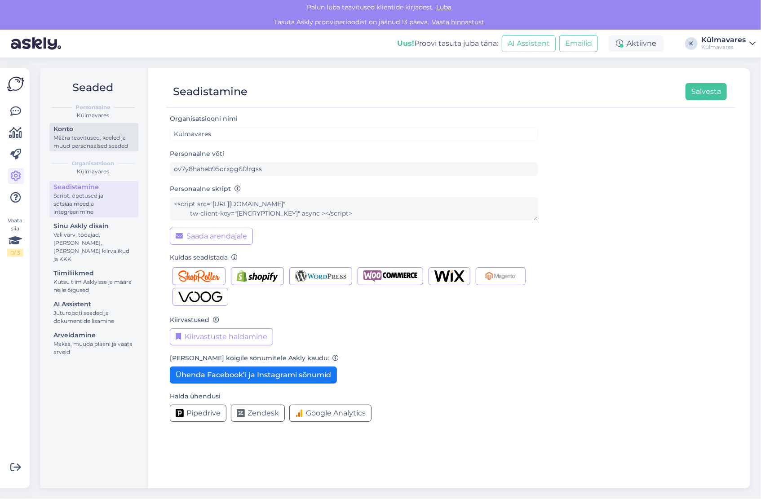
click at [76, 126] on div "Konto" at bounding box center [93, 129] width 81 height 9
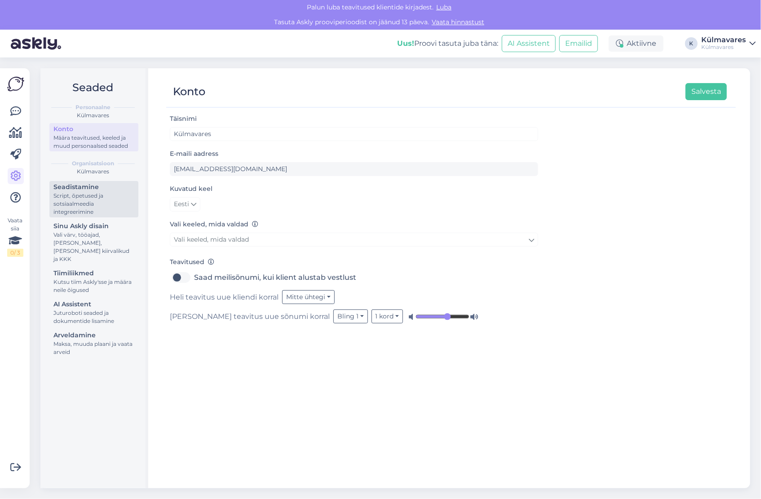
click at [80, 203] on div "Script, õpetused ja sotsiaalmeedia integreerimine" at bounding box center [93, 204] width 81 height 24
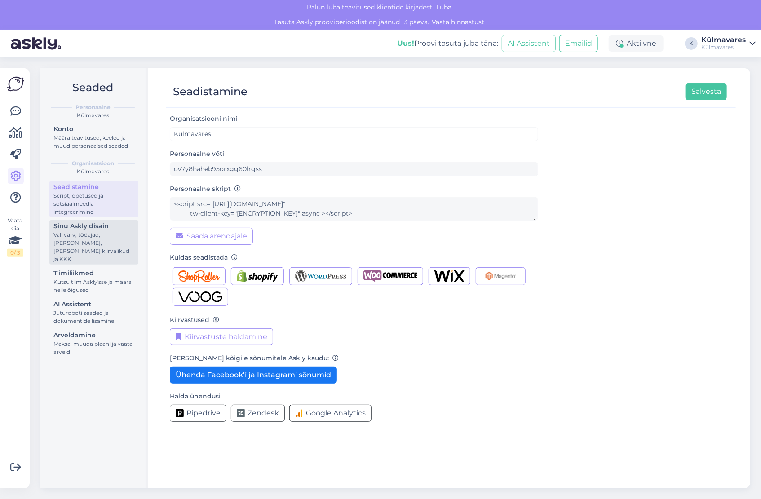
click at [90, 237] on div "Vali värv, tööajad, [PERSON_NAME], [PERSON_NAME] kiirvalikud ja KKK" at bounding box center [93, 247] width 81 height 32
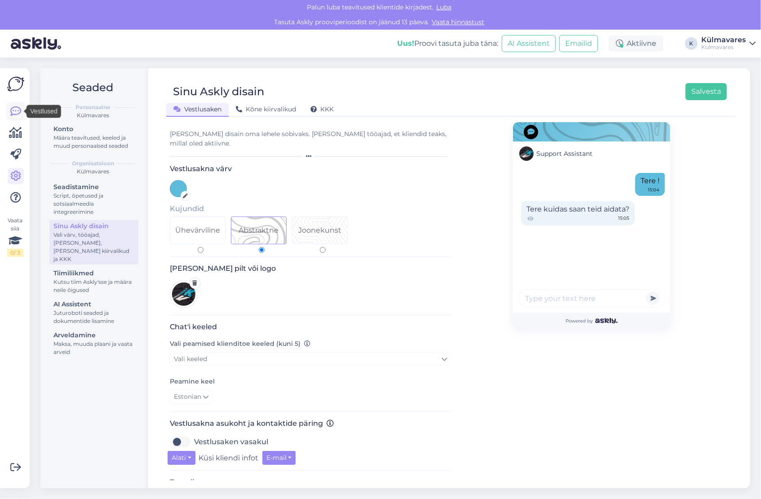
click at [16, 113] on icon at bounding box center [15, 111] width 11 height 11
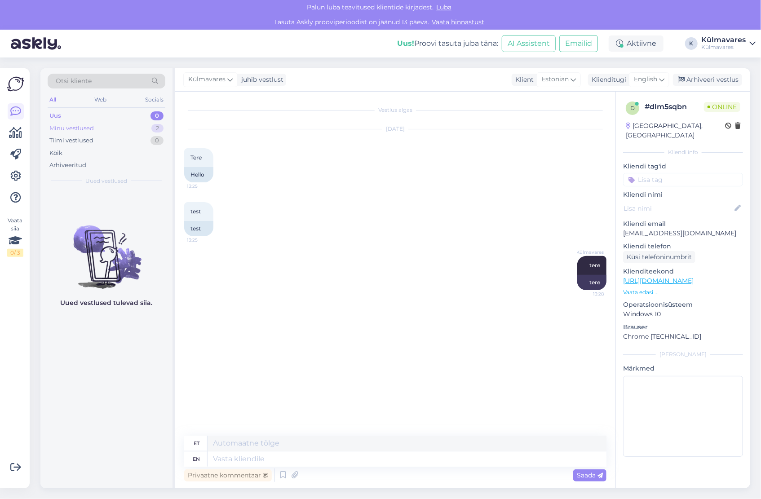
click at [97, 130] on div "Minu vestlused 2" at bounding box center [107, 128] width 118 height 13
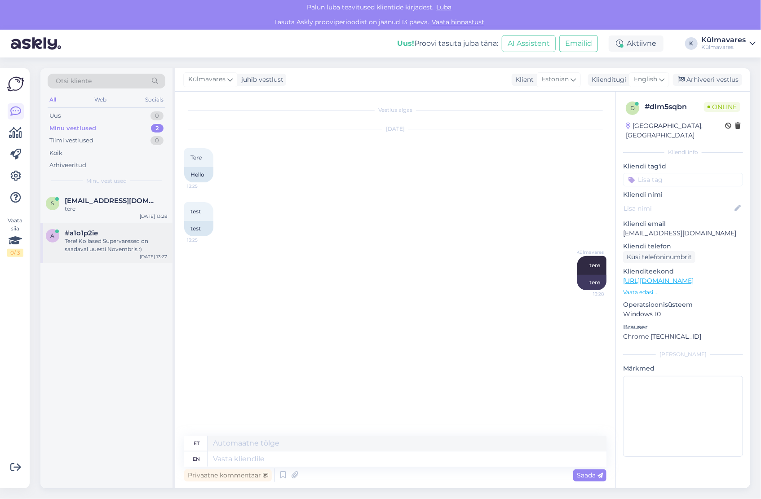
click at [110, 245] on div "Tere! Kollased Supervaresed on saadaval uuesti Novembris :)" at bounding box center [116, 245] width 102 height 16
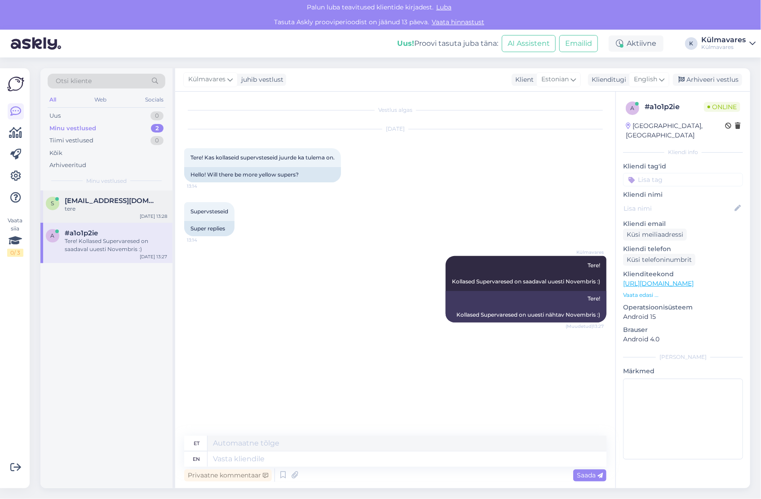
click at [106, 212] on div "tere" at bounding box center [116, 209] width 102 height 8
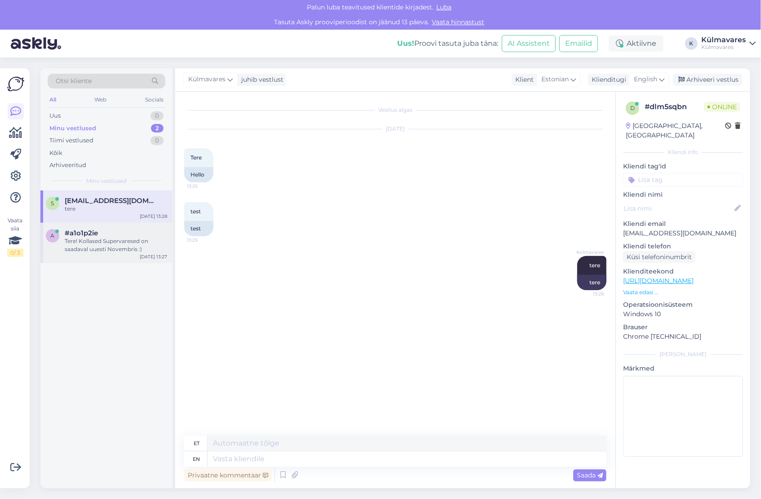
click at [105, 246] on div "Tere! Kollased Supervaresed on saadaval uuesti Novembris :)" at bounding box center [116, 245] width 102 height 16
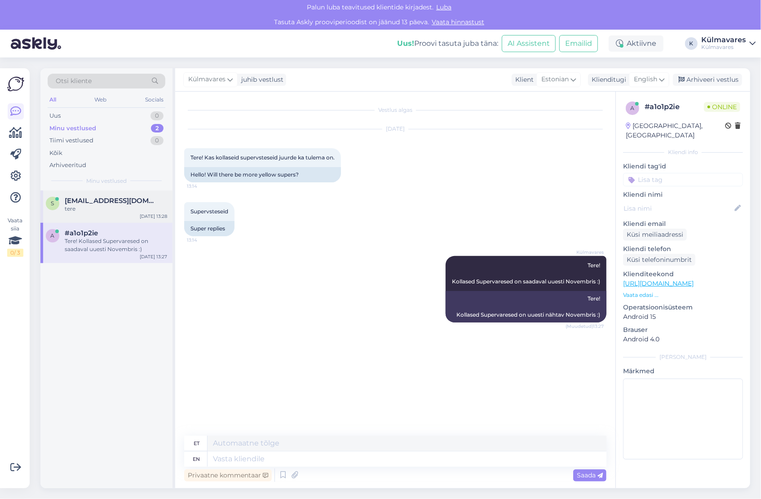
click at [109, 210] on div "tere" at bounding box center [116, 209] width 102 height 8
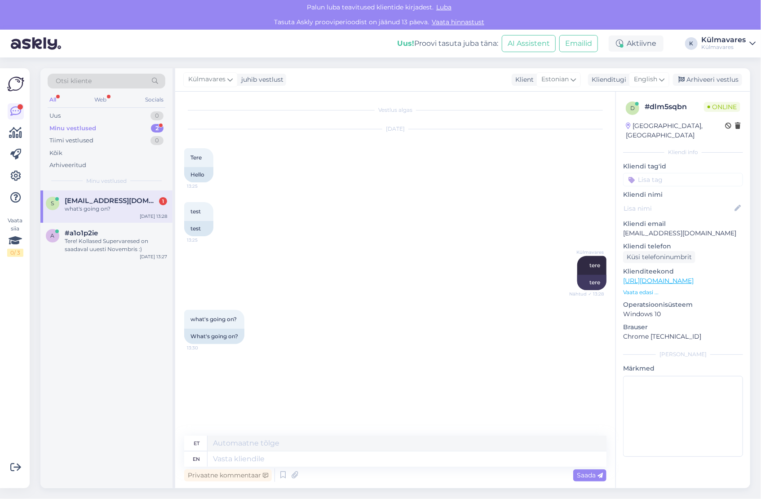
click at [111, 207] on div "what's going on?" at bounding box center [116, 209] width 102 height 8
click at [212, 339] on div "What's going on?" at bounding box center [214, 336] width 60 height 15
click at [224, 320] on span "what's going on?" at bounding box center [214, 319] width 46 height 7
click at [241, 320] on div "what's going on? 13:30" at bounding box center [214, 319] width 60 height 19
click at [310, 356] on div "Vestlus algas Sep 30 2025 Tere 13:25 Hello test 13:25 test Külmavares tere Näht…" at bounding box center [399, 264] width 431 height 327
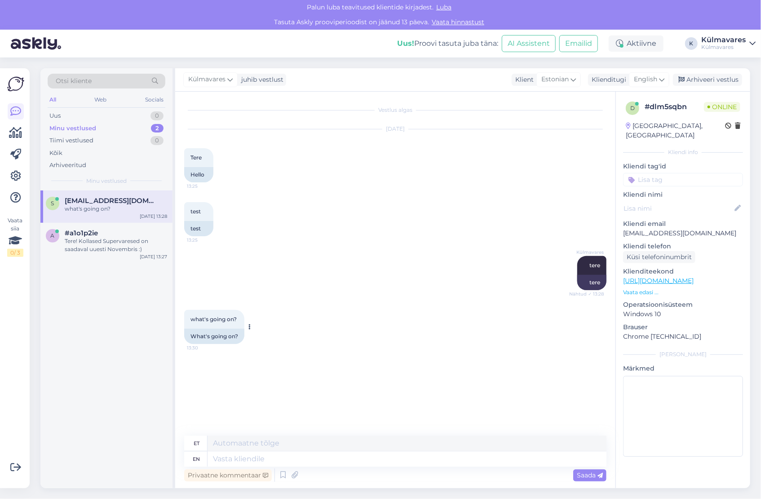
click at [225, 323] on div "what's going on? 13:30" at bounding box center [214, 319] width 60 height 19
click at [272, 462] on textarea at bounding box center [407, 459] width 399 height 15
click at [279, 447] on textarea at bounding box center [407, 443] width 399 height 15
click at [283, 459] on textarea at bounding box center [407, 459] width 399 height 15
type textarea "nothing"
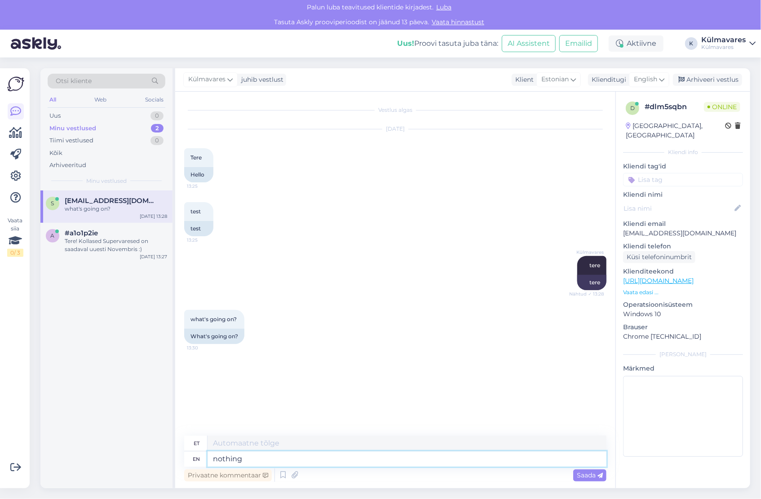
type textarea "mitte midagi"
type textarea "nothing much"
type textarea "mitte midagi erilist"
type textarea "nothing much"
click at [592, 477] on span "Saada" at bounding box center [590, 475] width 26 height 8
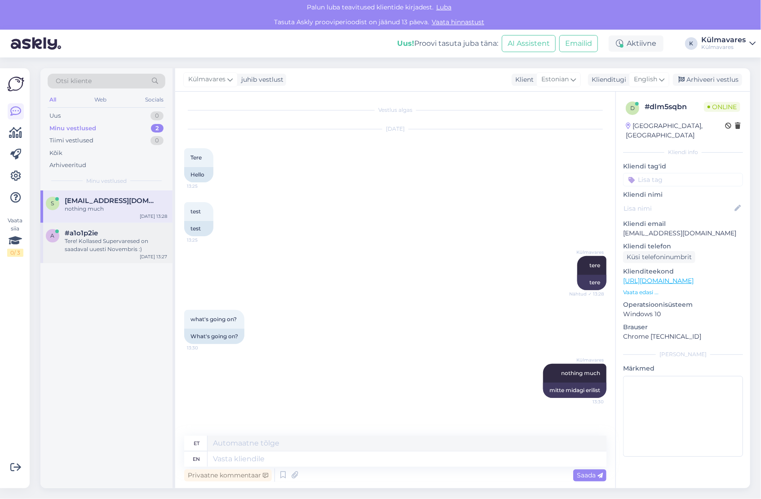
click at [107, 235] on div "#a1o1p2ie" at bounding box center [116, 233] width 102 height 8
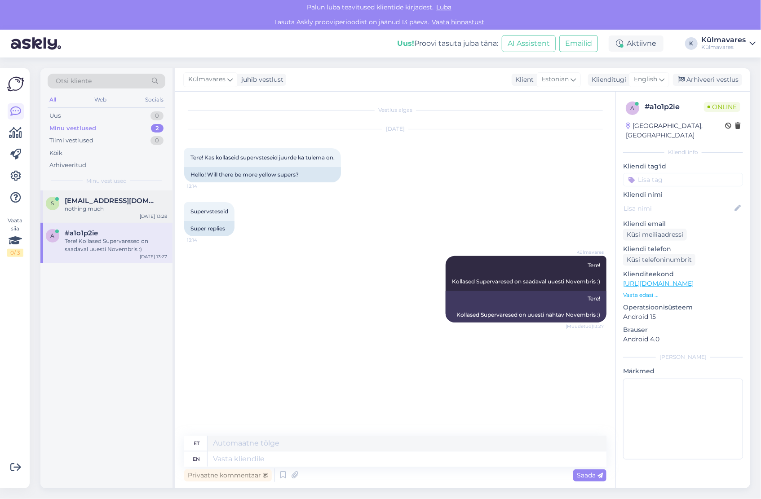
click at [111, 212] on div "nothing much" at bounding box center [116, 209] width 102 height 8
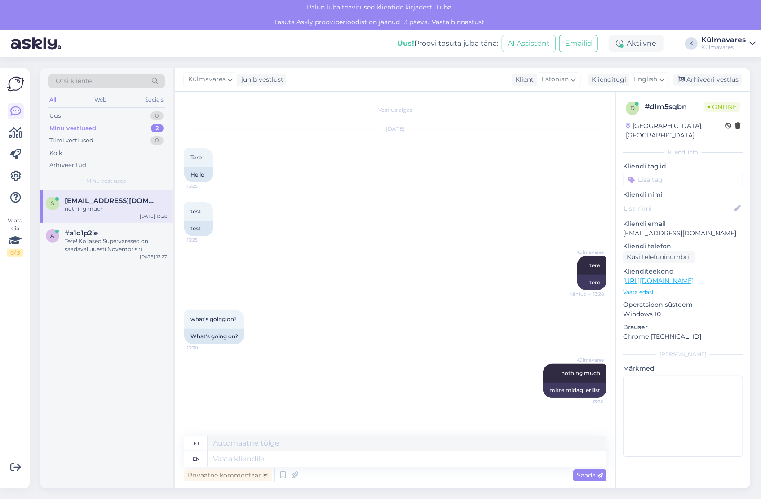
click at [20, 91] on img at bounding box center [15, 84] width 17 height 17
click at [13, 173] on icon at bounding box center [15, 176] width 11 height 11
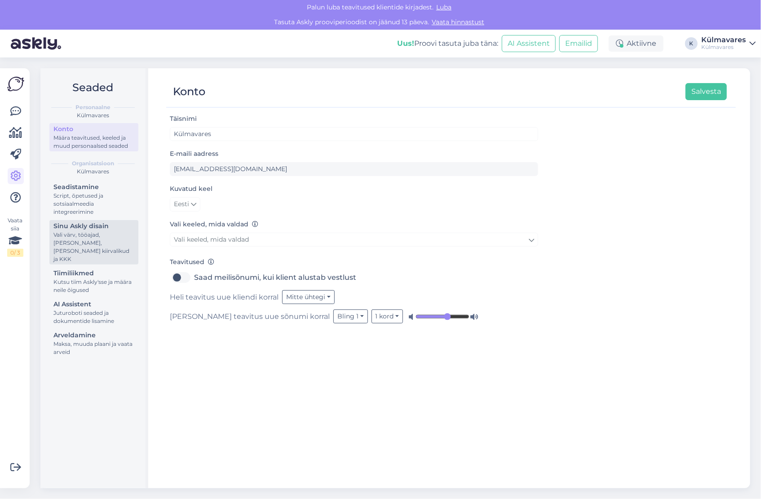
click at [78, 231] on div "Vali värv, tööajad, [PERSON_NAME], [PERSON_NAME] kiirvalikud ja KKK" at bounding box center [93, 247] width 81 height 32
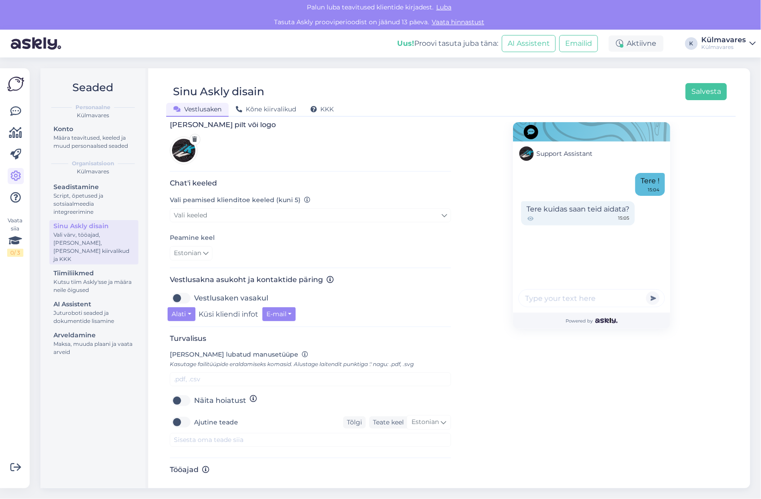
scroll to position [145, 0]
click at [175, 481] on icon at bounding box center [174, 485] width 9 height 9
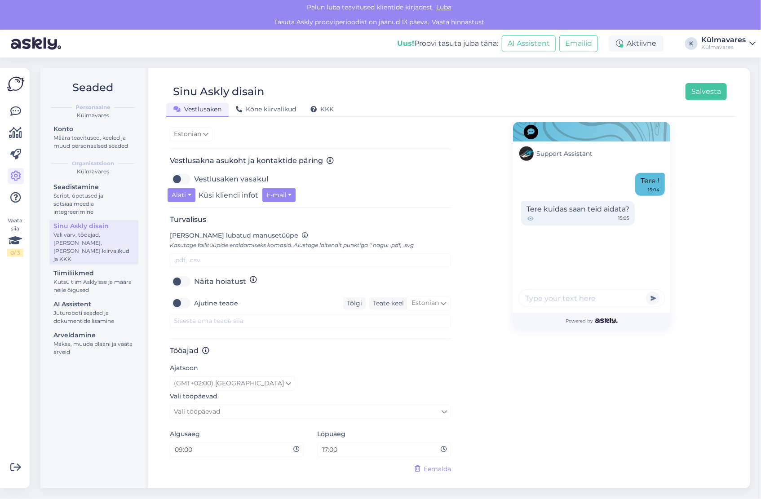
scroll to position [263, 0]
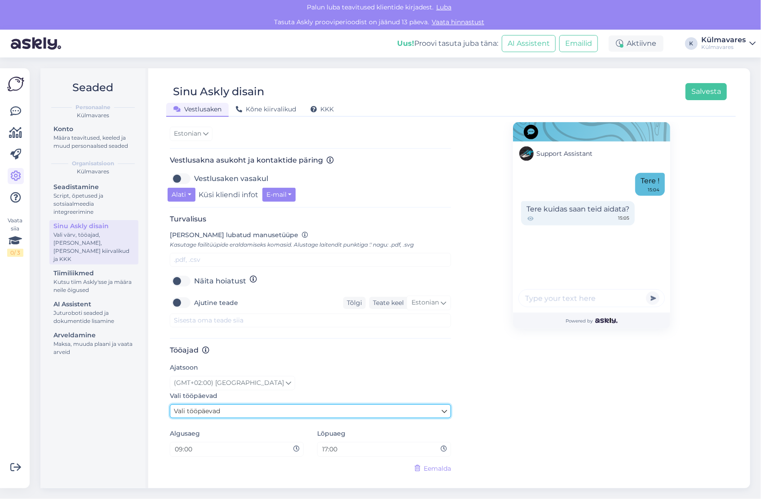
click at [442, 407] on icon at bounding box center [444, 412] width 5 height 10
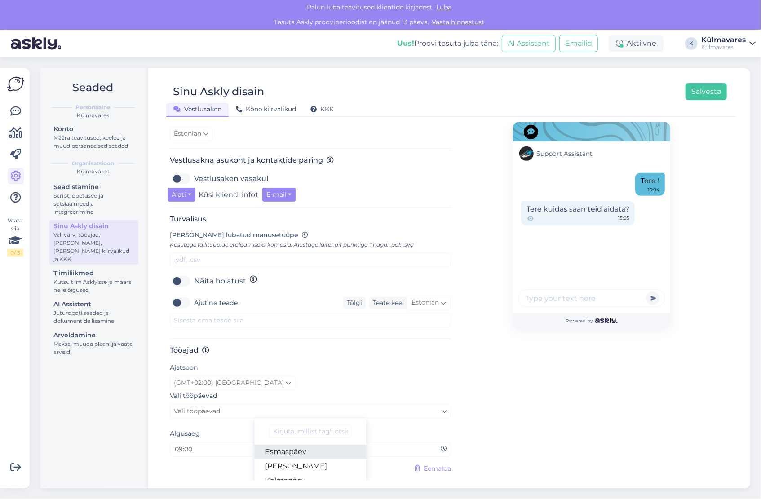
click at [307, 445] on link "Esmaspäev" at bounding box center [311, 452] width 112 height 14
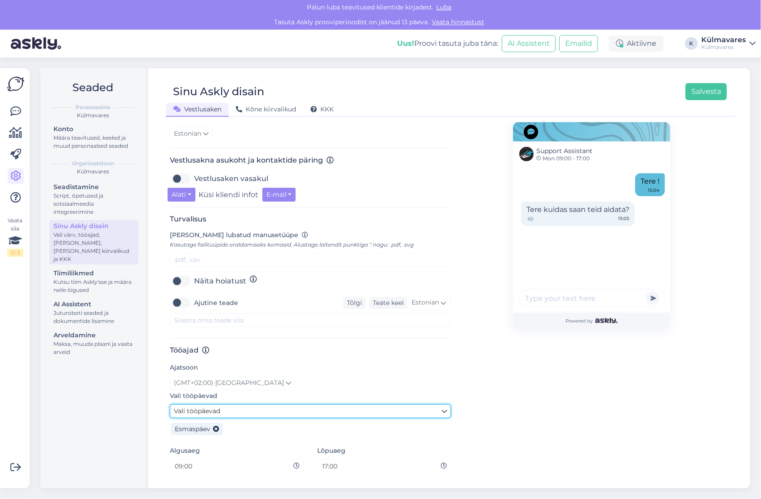
click at [372, 405] on link "Vali tööpäevad" at bounding box center [310, 412] width 281 height 14
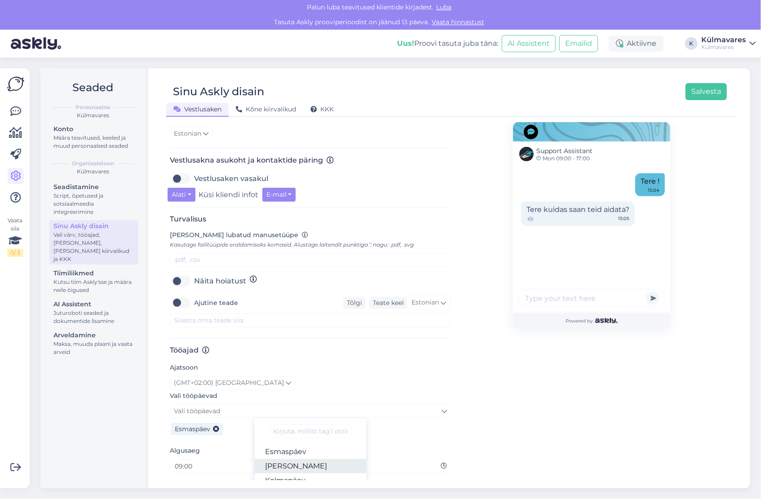
click at [303, 459] on link "[PERSON_NAME]" at bounding box center [311, 466] width 112 height 14
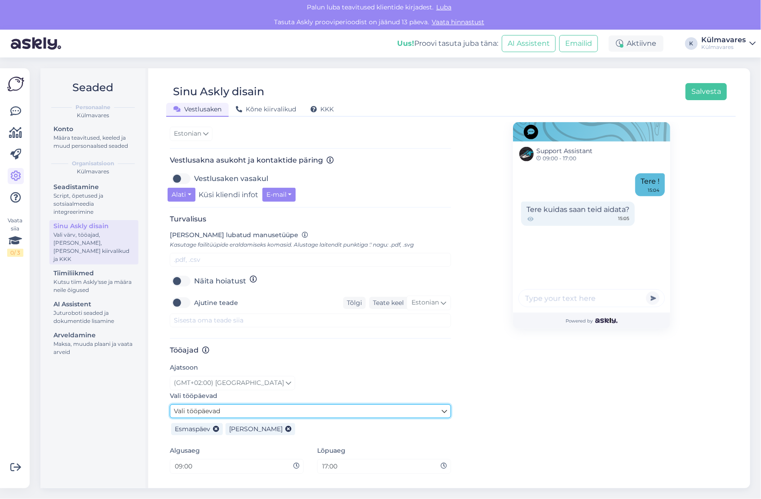
click at [327, 405] on link "Vali tööpäevad" at bounding box center [310, 412] width 281 height 14
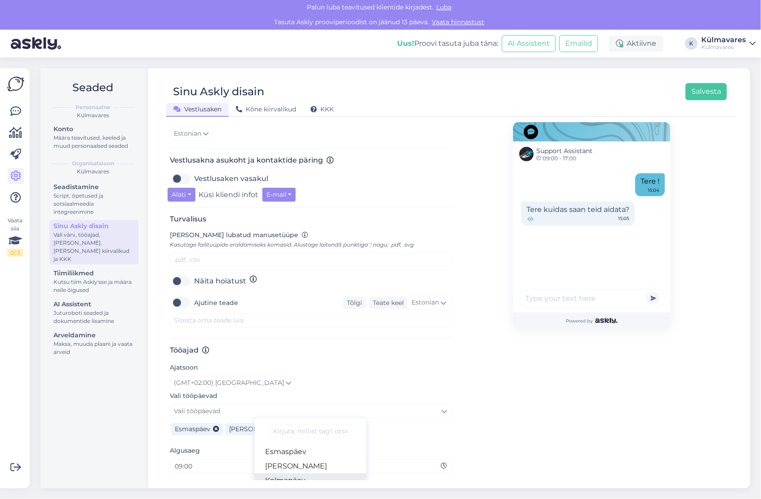
click at [301, 474] on link "Kolmapäev" at bounding box center [311, 481] width 112 height 14
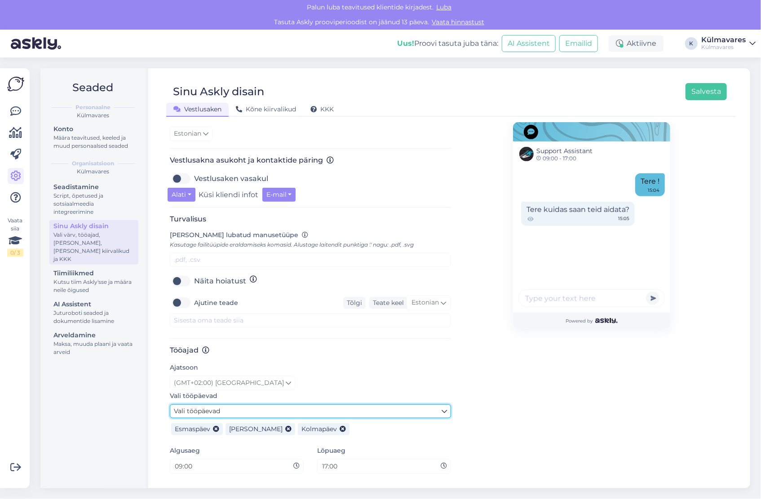
click at [330, 405] on link "Vali tööpäevad" at bounding box center [310, 412] width 281 height 14
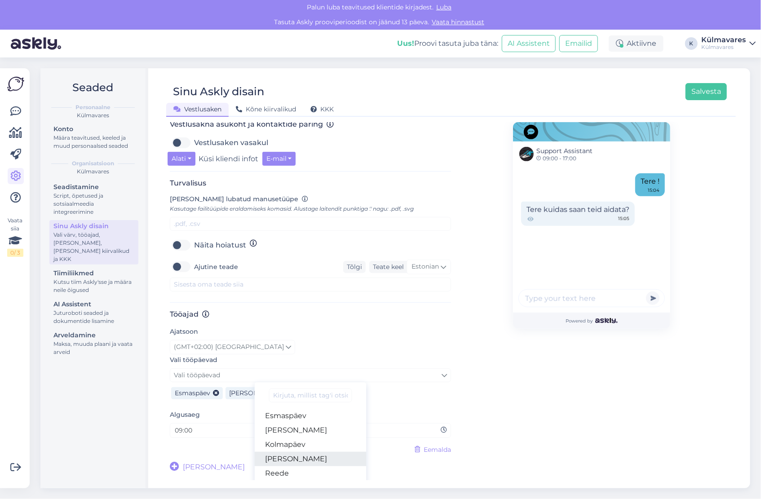
click at [297, 452] on link "[PERSON_NAME]" at bounding box center [311, 459] width 112 height 14
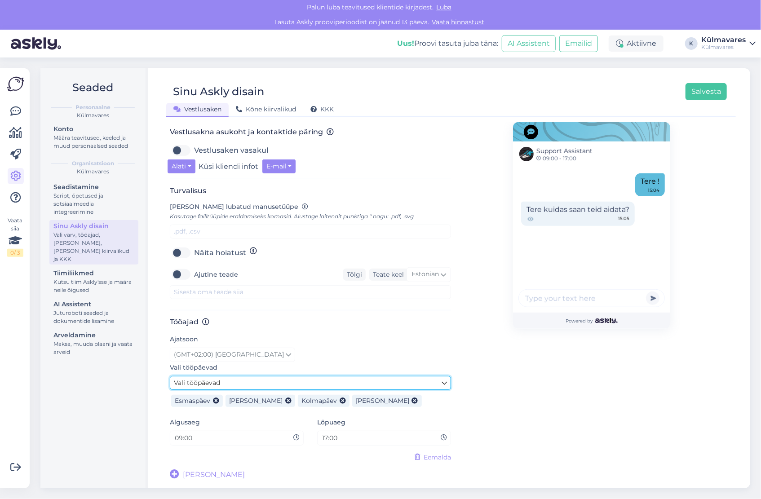
scroll to position [280, 0]
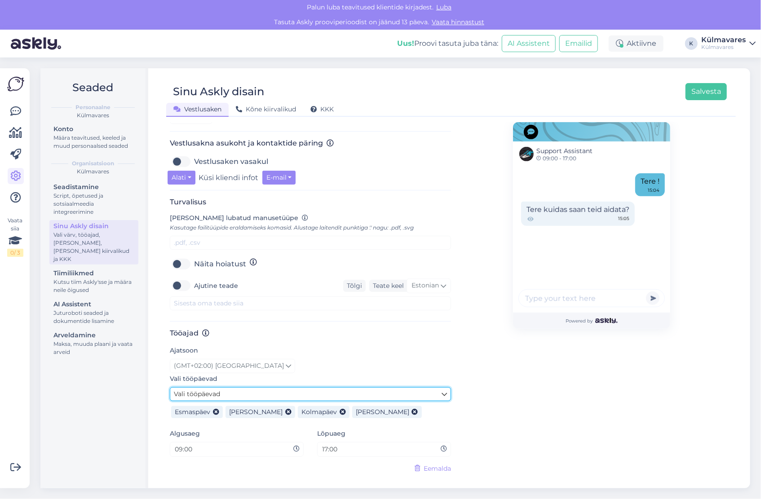
click at [304, 387] on link "Vali tööpäevad" at bounding box center [310, 394] width 281 height 14
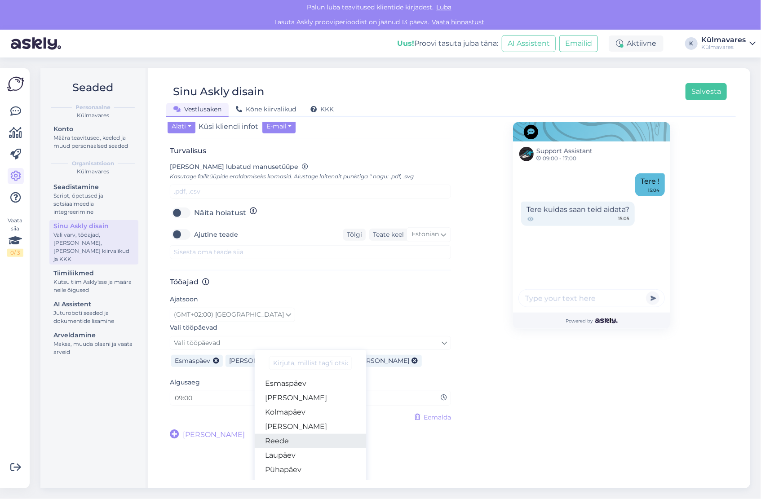
click at [293, 434] on link "Reede" at bounding box center [311, 441] width 112 height 14
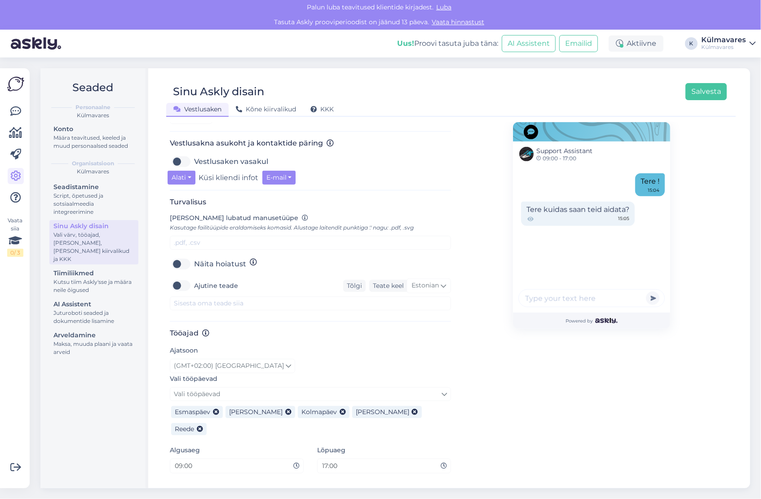
click at [513, 390] on div "Support Assistant 09:00 - 17:00 Tere ! 15:04 Tere kuidas saan teid aidata? 15:0…" at bounding box center [591, 175] width 157 height 667
click at [716, 93] on button "Salvesta" at bounding box center [706, 91] width 41 height 17
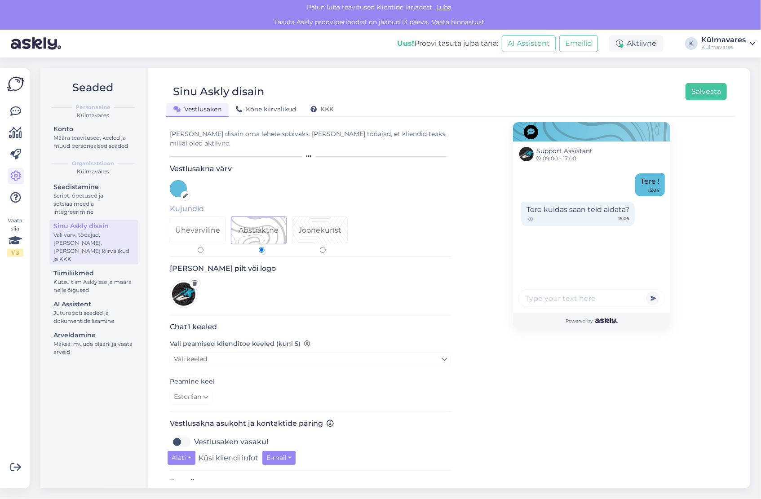
click at [750, 43] on icon at bounding box center [753, 43] width 6 height 7
click at [679, 107] on div "Logi välja" at bounding box center [676, 106] width 160 height 16
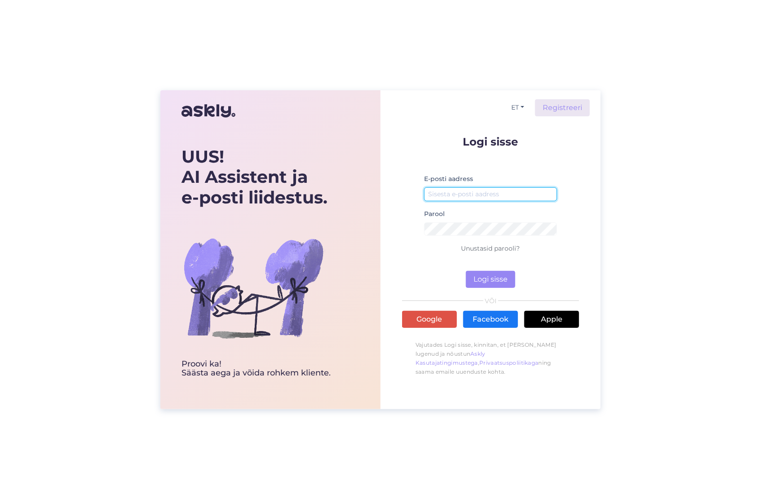
click at [466, 199] on input "email" at bounding box center [490, 194] width 133 height 14
click at [424, 201] on div at bounding box center [424, 201] width 0 height 0
click at [512, 193] on input "email" at bounding box center [490, 194] width 133 height 14
click at [641, 240] on div "UUS! AI Assistent ja e-posti liidestus. Proovi ka! Säästa aega ja võida rohkem …" at bounding box center [380, 249] width 761 height 499
click at [473, 190] on input "email" at bounding box center [490, 194] width 133 height 14
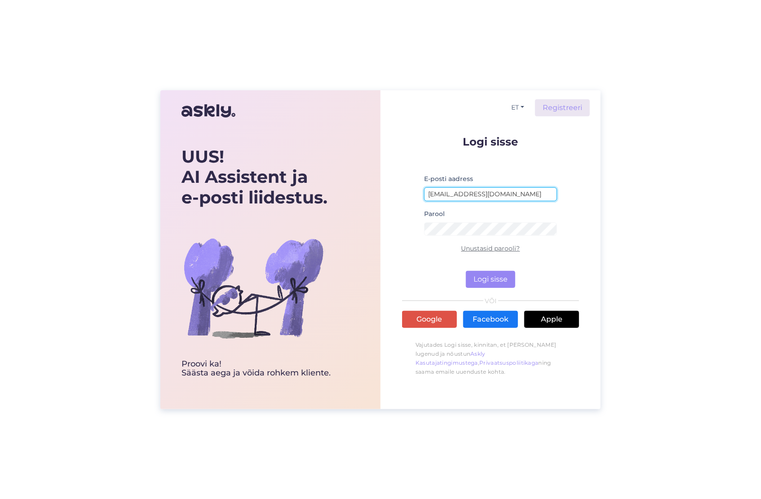
type input "[EMAIL_ADDRESS][DOMAIN_NAME]"
click at [505, 248] on link "Unustasid parooli?" at bounding box center [491, 249] width 59 height 8
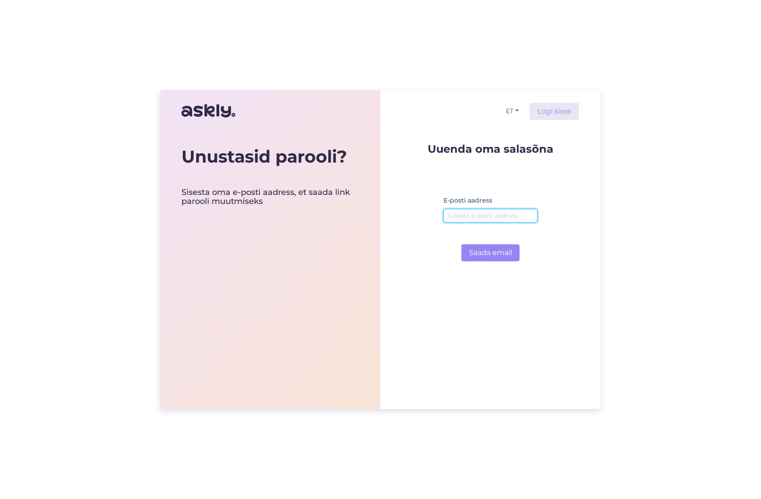
click at [472, 213] on input "email" at bounding box center [491, 216] width 94 height 14
type input "[EMAIL_ADDRESS][DOMAIN_NAME]"
click at [485, 252] on button "Saada email" at bounding box center [491, 253] width 58 height 17
click at [672, 147] on div "Unustasid parooli? Sisesta oma e-posti aadress, et saada link parooli muutmisek…" at bounding box center [380, 249] width 761 height 499
drag, startPoint x: 626, startPoint y: 174, endPoint x: 655, endPoint y: 32, distance: 145.4
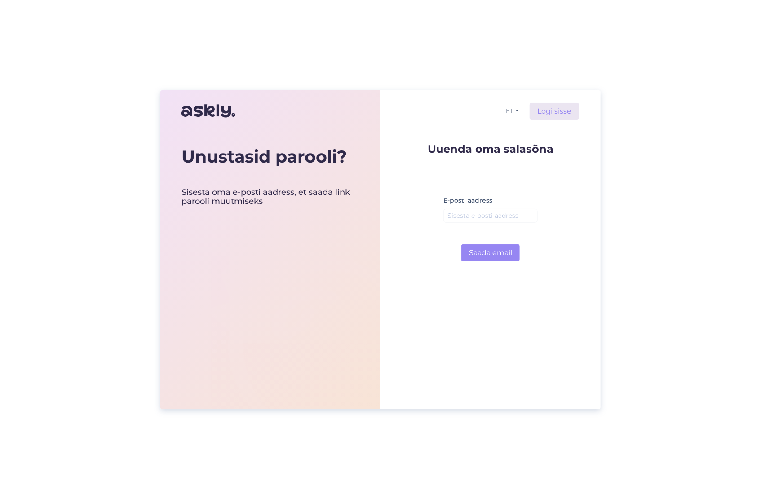
click at [627, 174] on div "Unustasid parooli? Sisesta oma e-posti aadress, et saada link parooli muutmisek…" at bounding box center [380, 249] width 761 height 499
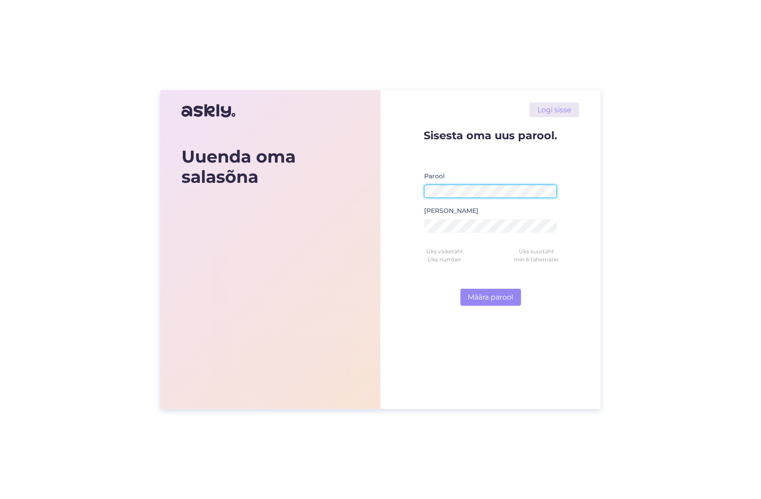
click at [424, 198] on div at bounding box center [424, 198] width 0 height 0
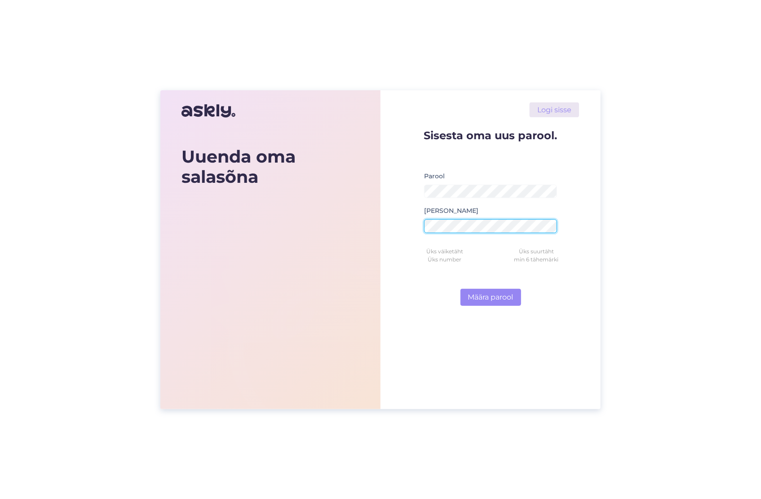
click at [424, 198] on div at bounding box center [424, 198] width 0 height 0
click at [412, 227] on form "Sisesta oma uus parool. [PERSON_NAME] parool Üks väiketäht Üks suurtäht Üks num…" at bounding box center [490, 218] width 177 height 176
click at [492, 298] on button "Määra parool" at bounding box center [491, 297] width 61 height 17
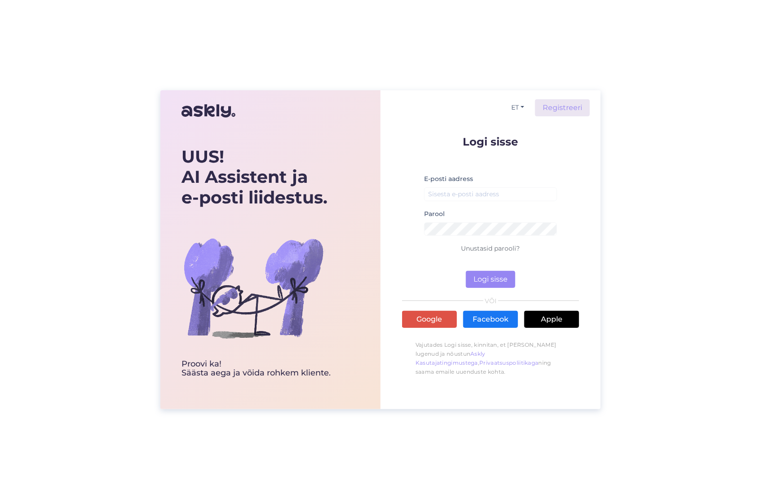
click at [424, 201] on div at bounding box center [424, 201] width 0 height 0
click at [424, 236] on div at bounding box center [424, 236] width 0 height 0
click at [529, 192] on input "!*9aS&8YqcXy6p5gvXam" at bounding box center [490, 194] width 133 height 14
click at [424, 201] on div at bounding box center [424, 201] width 0 height 0
type input "[EMAIL_ADDRESS][DOMAIN_NAME]"
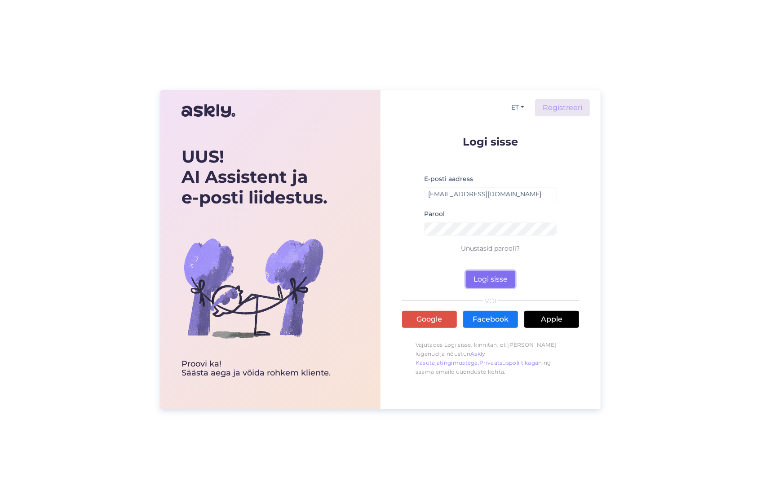
click at [490, 278] on button "Logi sisse" at bounding box center [490, 279] width 49 height 17
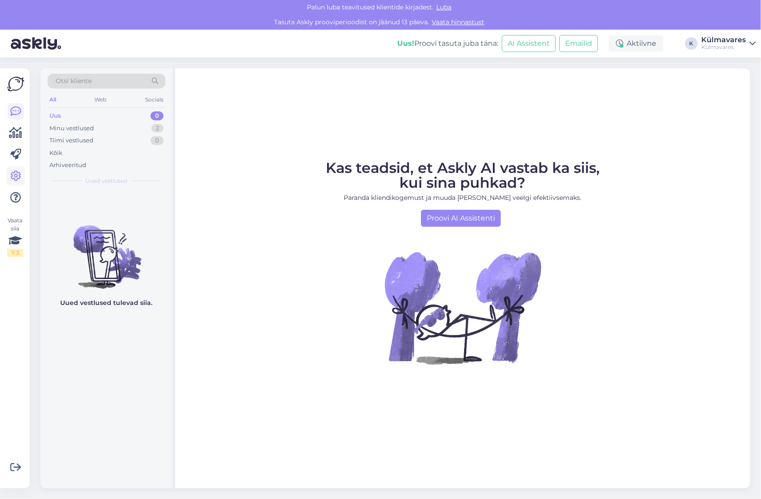
click at [16, 174] on icon at bounding box center [15, 176] width 11 height 11
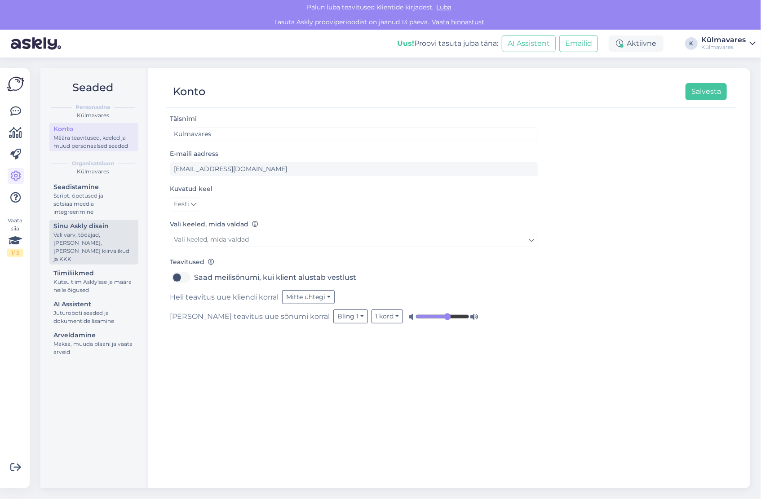
click at [99, 240] on div "Vali värv, tööajad, [PERSON_NAME], [PERSON_NAME] kiirvalikud ja KKK" at bounding box center [93, 247] width 81 height 32
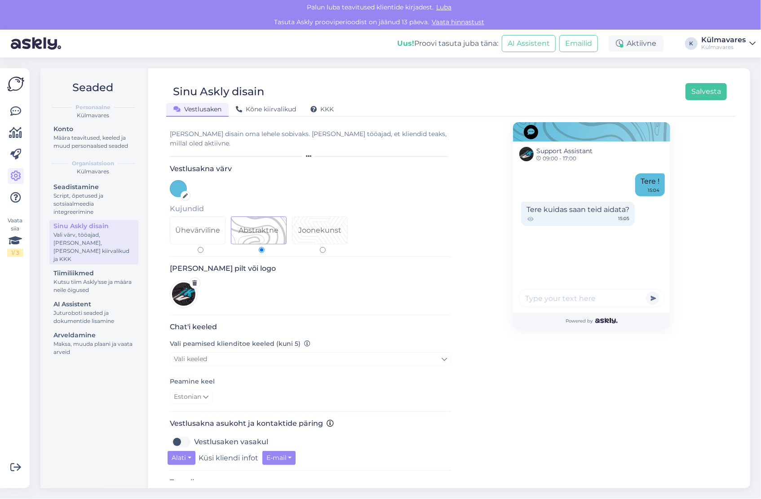
click at [323, 247] on input "Joonekunst" at bounding box center [323, 250] width 6 height 6
radio input "true"
click at [262, 247] on input "Abstraktne" at bounding box center [262, 250] width 6 height 6
radio input "true"
click at [200, 247] on input "Ühevärviline" at bounding box center [201, 250] width 6 height 6
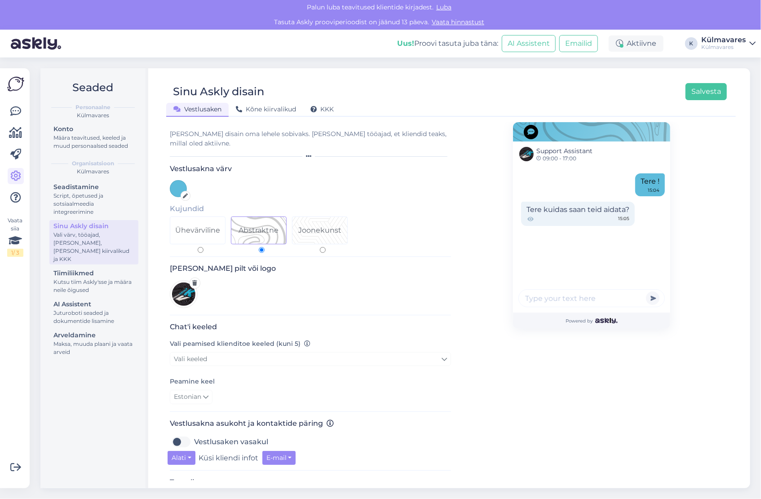
radio input "true"
click at [259, 247] on input "Abstraktne" at bounding box center [262, 250] width 6 height 6
radio input "true"
click at [321, 247] on input "Joonekunst" at bounding box center [323, 250] width 6 height 6
radio input "true"
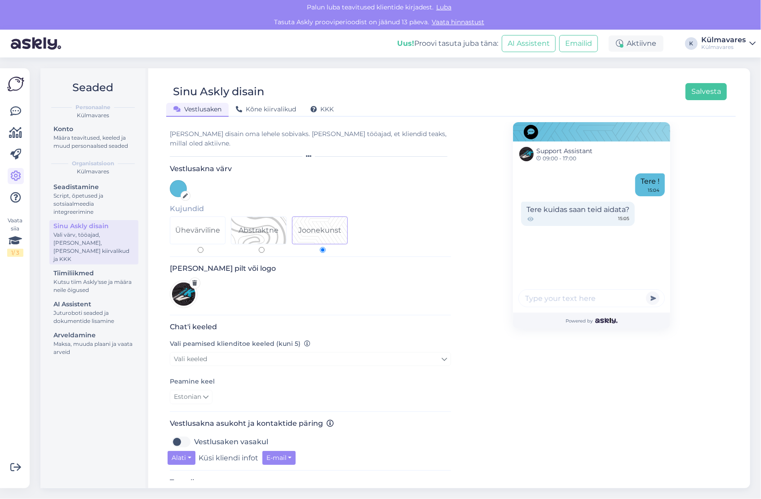
click at [262, 237] on label "Abstraktne" at bounding box center [261, 235] width 61 height 36
click at [262, 247] on input "Abstraktne" at bounding box center [262, 250] width 6 height 6
radio input "true"
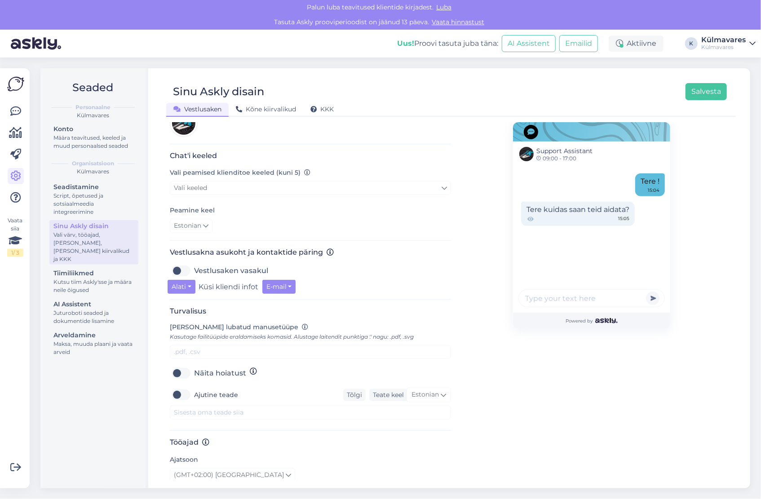
scroll to position [172, 0]
click at [99, 280] on div "Kutsu tiim Askly'sse ja määra neile õigused" at bounding box center [93, 286] width 81 height 16
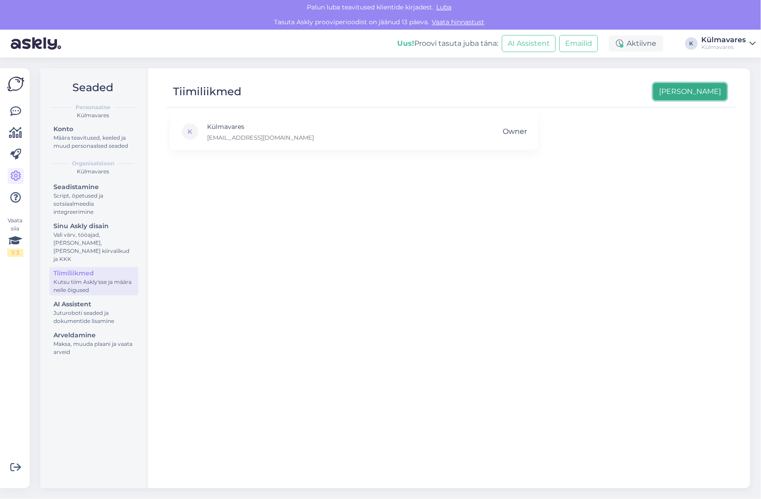
click at [704, 93] on button "[PERSON_NAME]" at bounding box center [691, 91] width 74 height 17
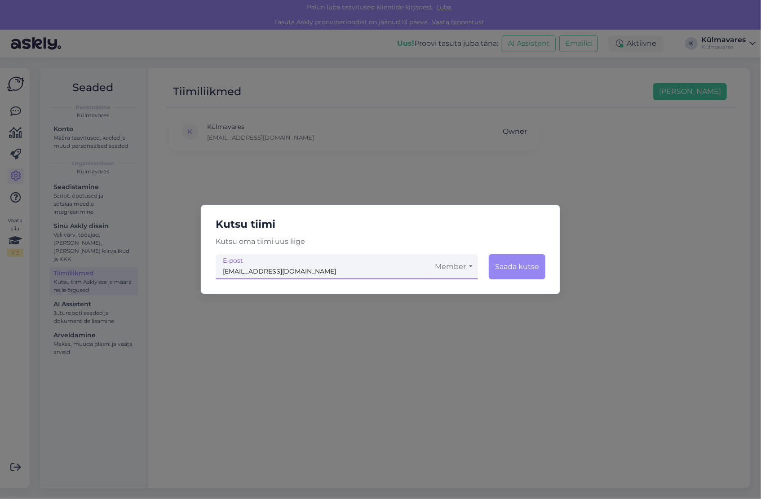
click at [473, 266] on button "Member" at bounding box center [454, 266] width 49 height 25
click at [466, 270] on button "Member" at bounding box center [454, 266] width 49 height 25
click at [468, 269] on button "Member" at bounding box center [454, 266] width 49 height 25
drag, startPoint x: 310, startPoint y: 267, endPoint x: 140, endPoint y: 278, distance: 169.8
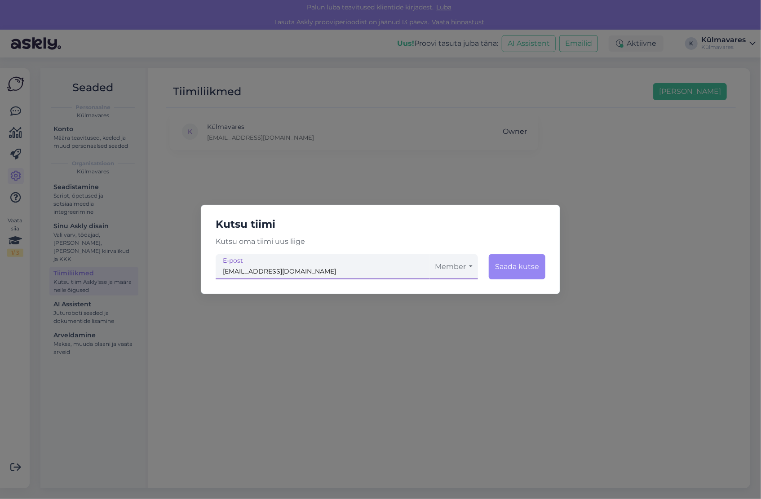
click at [140, 278] on div "Kutsu tiimi Kutsu oma tiimi uus liige [EMAIL_ADDRESS][DOMAIN_NAME] Member Taval…" at bounding box center [380, 249] width 761 height 499
paste input "ai@askly.m"
type input "[EMAIL_ADDRESS][DOMAIN_NAME]"
click at [520, 271] on button "Saada kutse" at bounding box center [517, 266] width 57 height 25
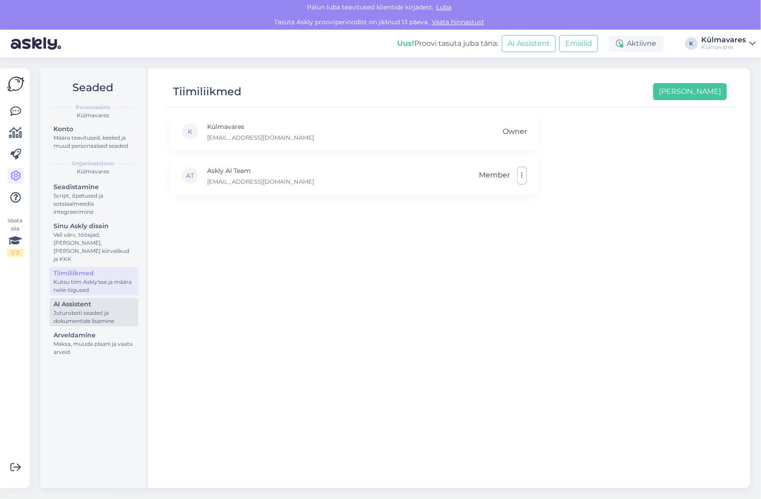
click at [106, 309] on div "Juturoboti seaded ja dokumentide lisamine" at bounding box center [93, 317] width 81 height 16
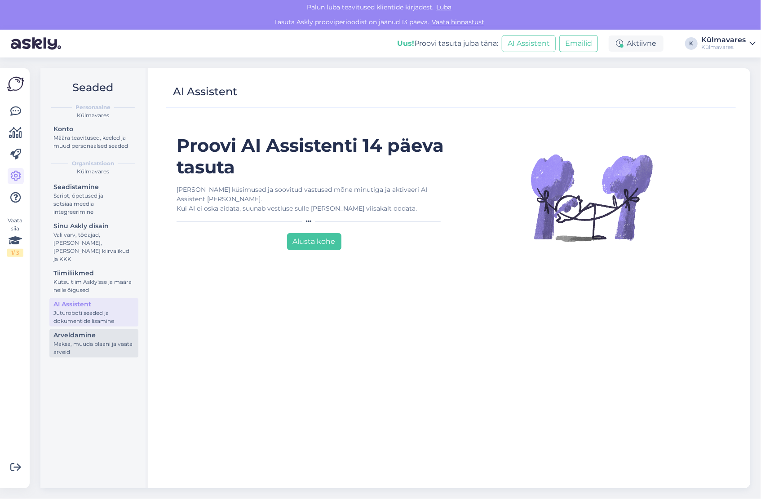
click at [105, 344] on div "Maksa, muuda plaani ja vaata arveid" at bounding box center [93, 348] width 81 height 16
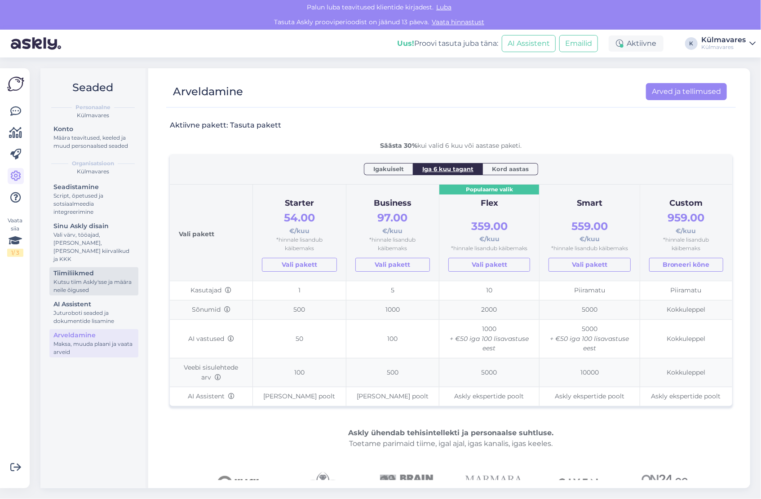
click at [88, 278] on div "Kutsu tiim Askly'sse ja määra neile õigused" at bounding box center [93, 286] width 81 height 16
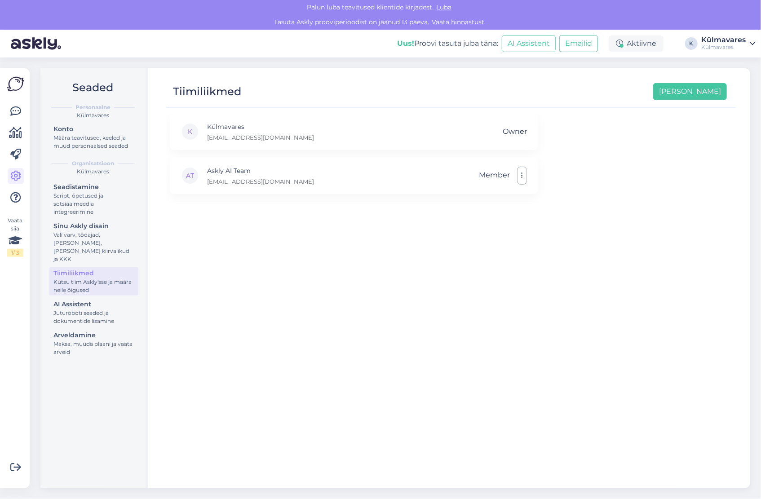
click at [637, 279] on div "K Külmavares [EMAIL_ADDRESS][DOMAIN_NAME] Owner AT Askly AI Team [EMAIL_ADDRESS…" at bounding box center [451, 296] width 570 height 367
